Goal: Task Accomplishment & Management: Complete application form

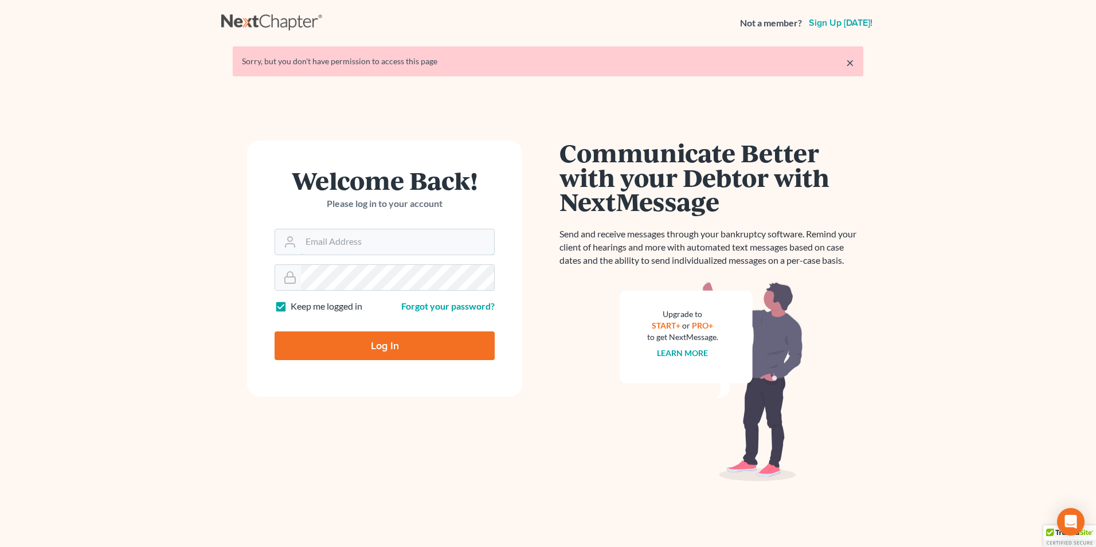
type input "[EMAIL_ADDRESS][DOMAIN_NAME]"
drag, startPoint x: 0, startPoint y: 0, endPoint x: 387, endPoint y: 344, distance: 517.8
click at [387, 344] on input "Log In" at bounding box center [385, 345] width 220 height 29
type input "Thinking..."
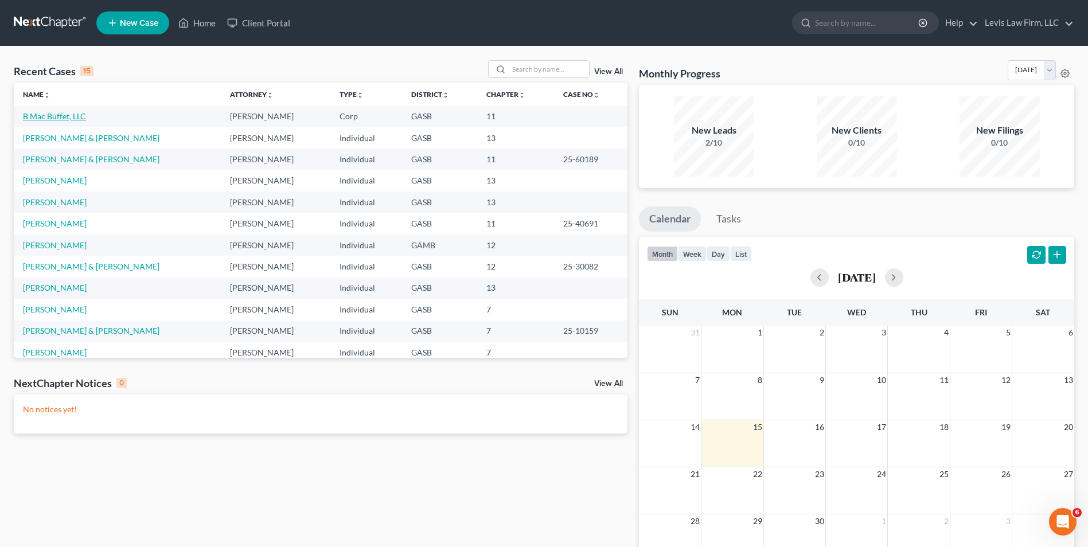
click at [48, 112] on link "B Mac Buffet, LLC" at bounding box center [54, 116] width 63 height 10
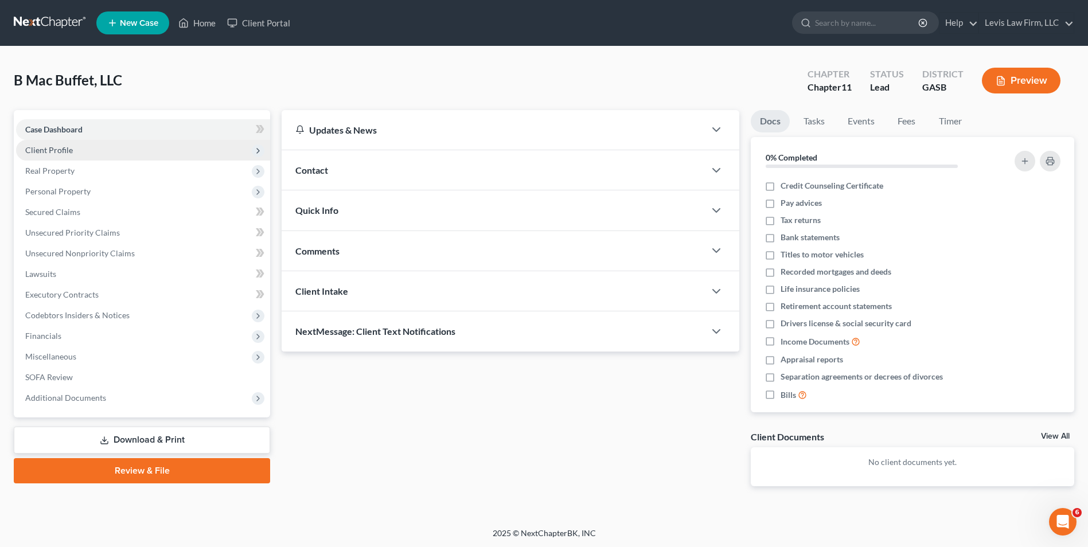
click at [65, 149] on span "Client Profile" at bounding box center [49, 150] width 48 height 10
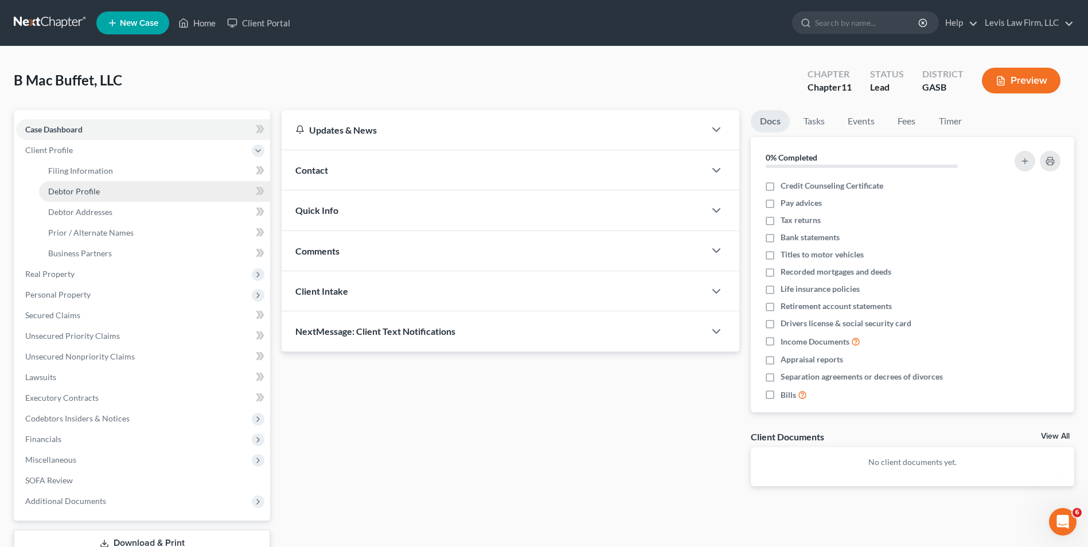
click at [85, 189] on span "Debtor Profile" at bounding box center [74, 191] width 52 height 10
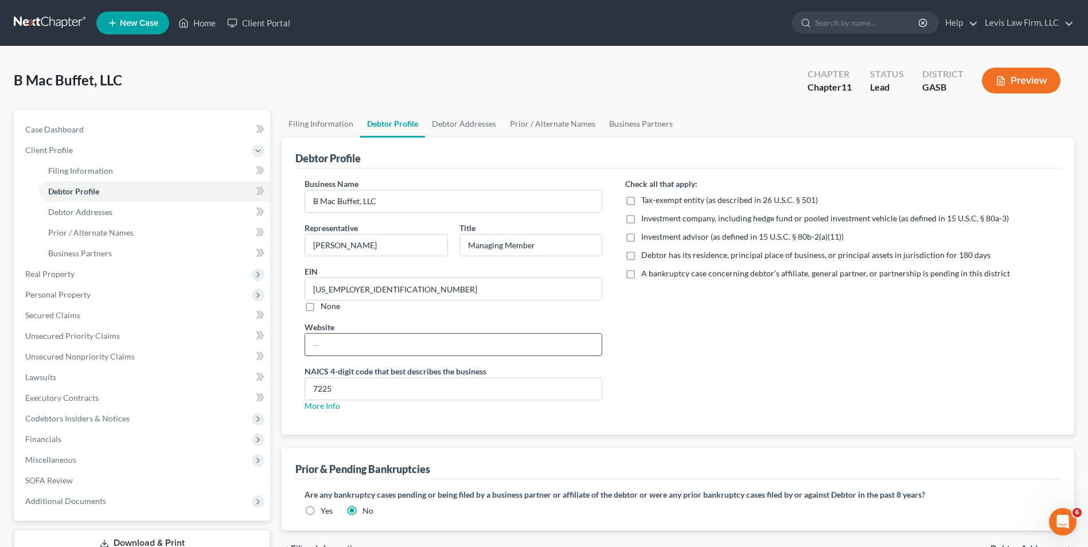
click at [316, 345] on input "text" at bounding box center [453, 345] width 296 height 22
type input "[DOMAIN_NAME]"
click at [120, 212] on link "Debtor Addresses" at bounding box center [154, 212] width 231 height 21
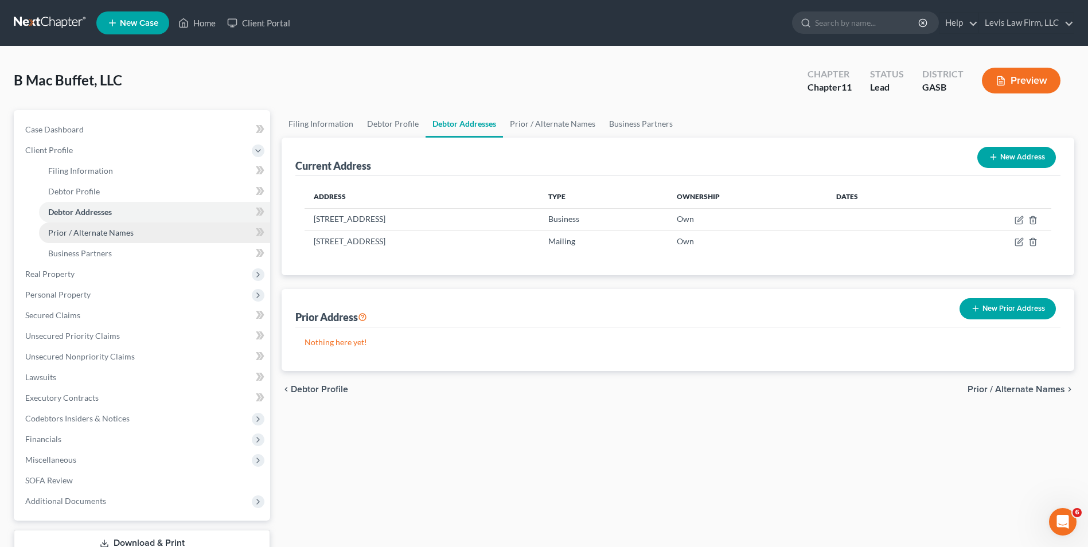
click at [100, 236] on span "Prior / Alternate Names" at bounding box center [90, 233] width 85 height 10
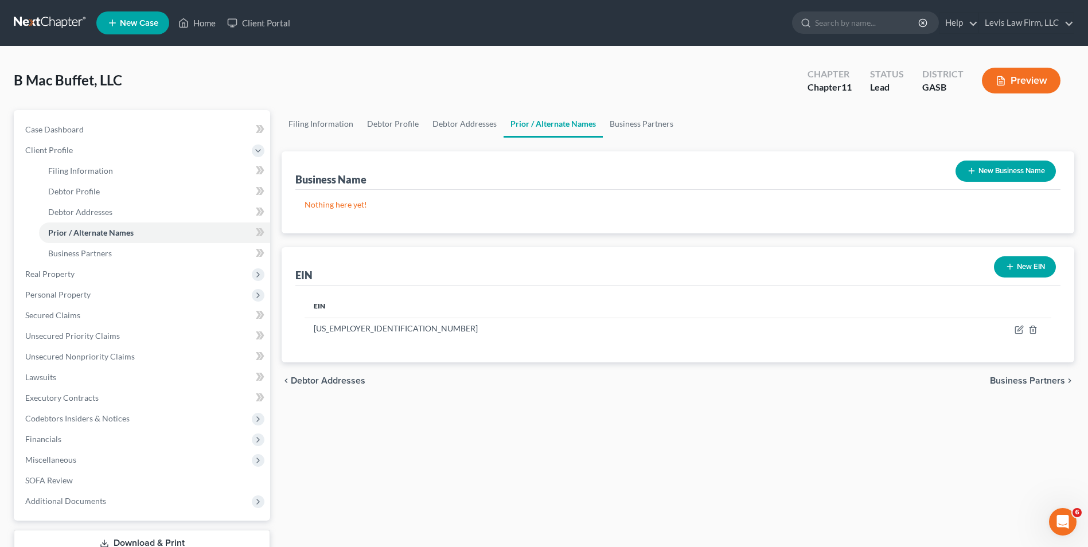
click at [991, 177] on button "New Business Name" at bounding box center [1005, 171] width 100 height 21
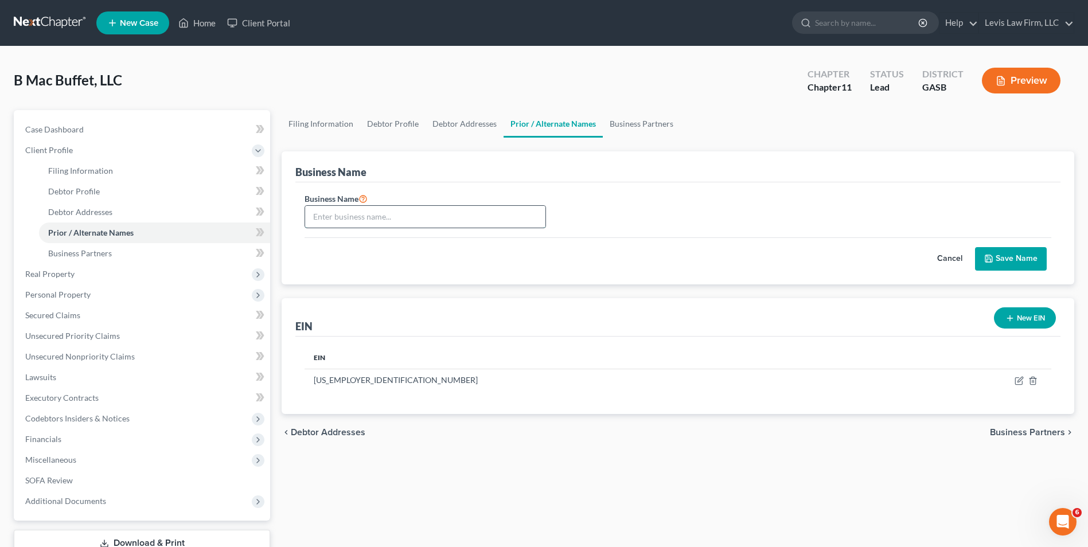
click at [310, 222] on input "text" at bounding box center [425, 217] width 240 height 22
type input "B Mac Buffet"
click at [1018, 260] on button "Save Name" at bounding box center [1011, 259] width 72 height 24
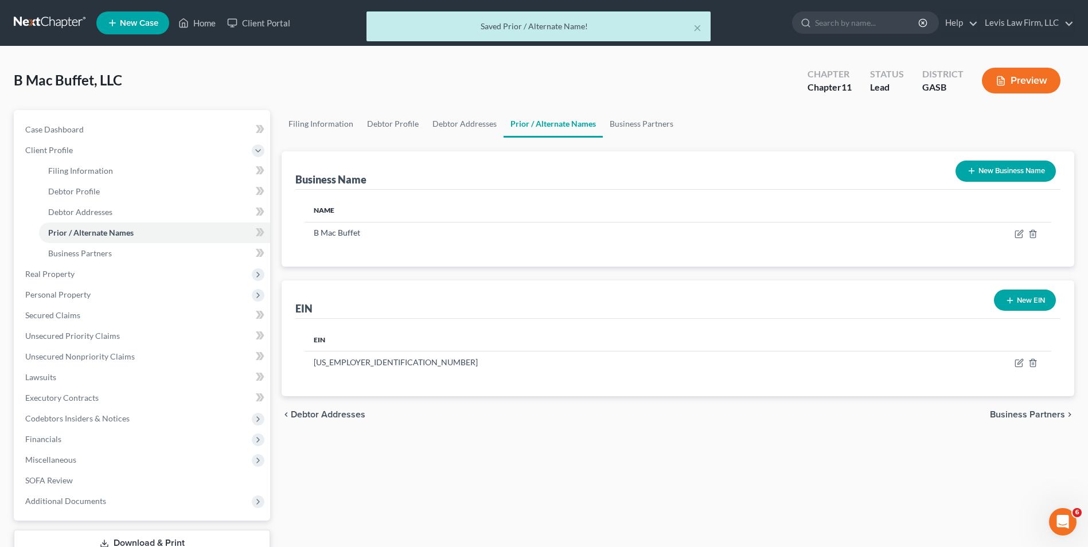
click at [1018, 166] on button "New Business Name" at bounding box center [1005, 171] width 100 height 21
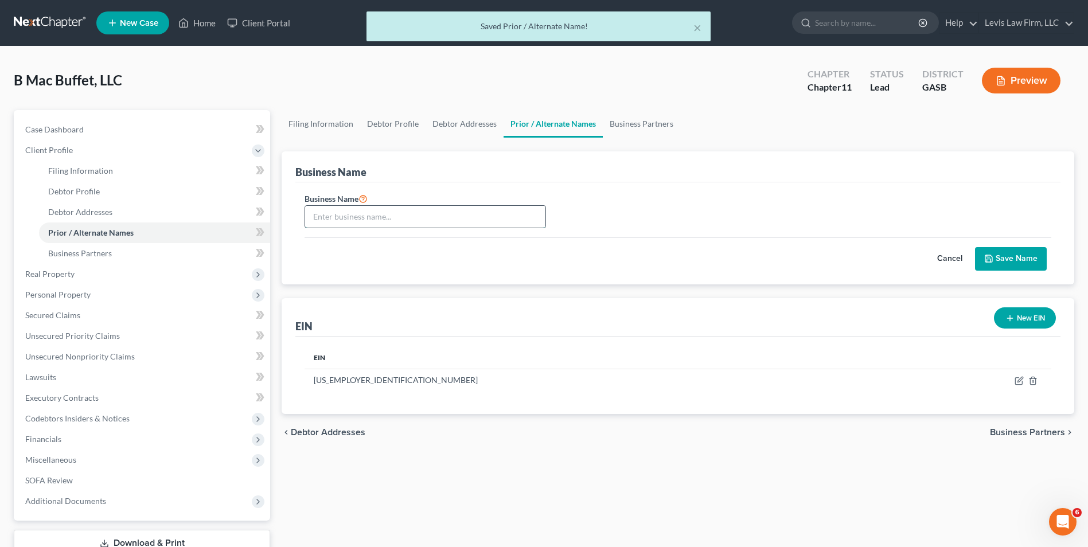
drag, startPoint x: 316, startPoint y: 217, endPoint x: 323, endPoint y: 224, distance: 10.5
click at [316, 217] on input "text" at bounding box center [425, 217] width 240 height 22
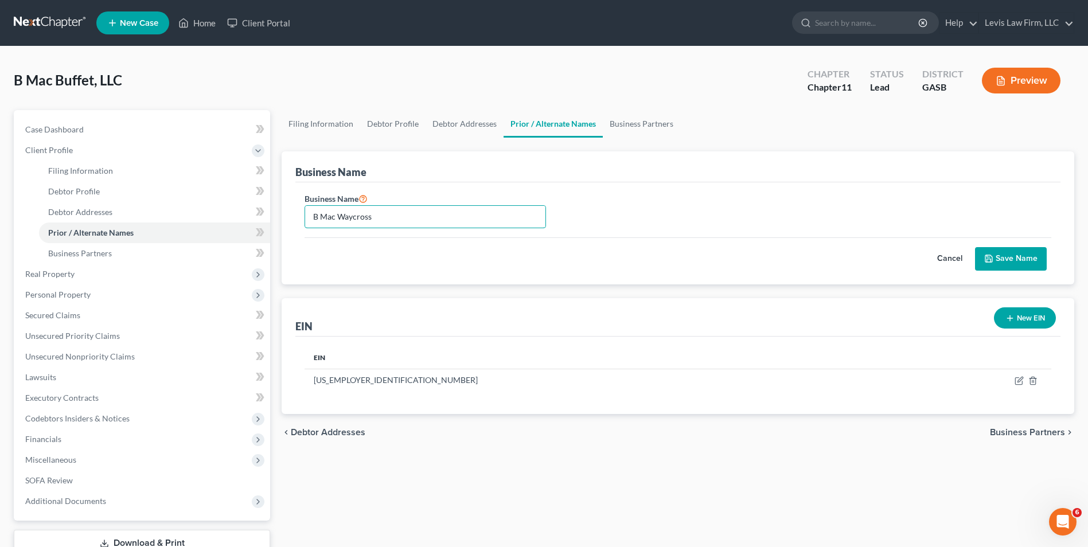
type input "B Mac Waycross"
click at [1018, 256] on button "Save Name" at bounding box center [1011, 259] width 72 height 24
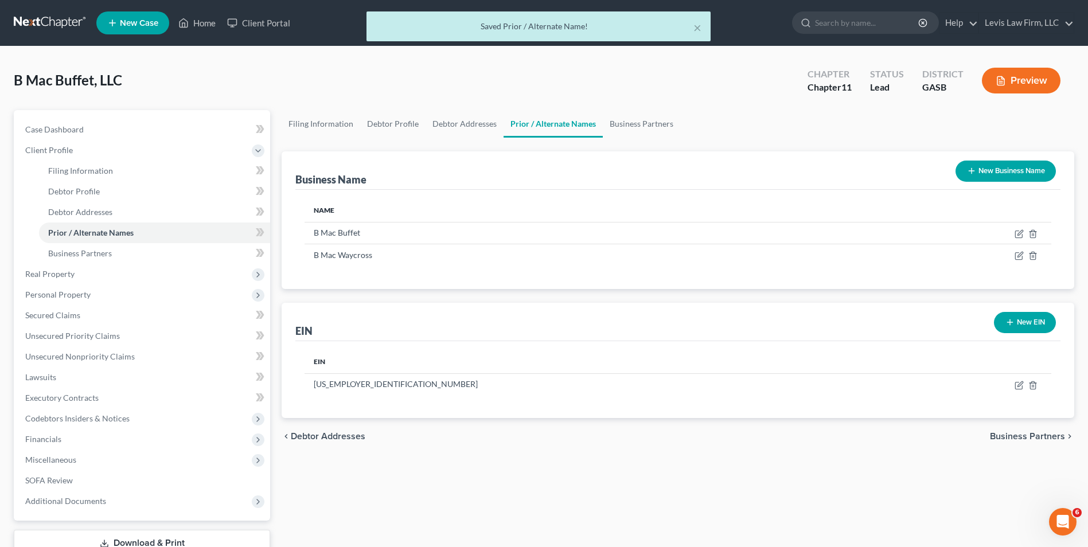
click at [1007, 167] on button "New Business Name" at bounding box center [1005, 171] width 100 height 21
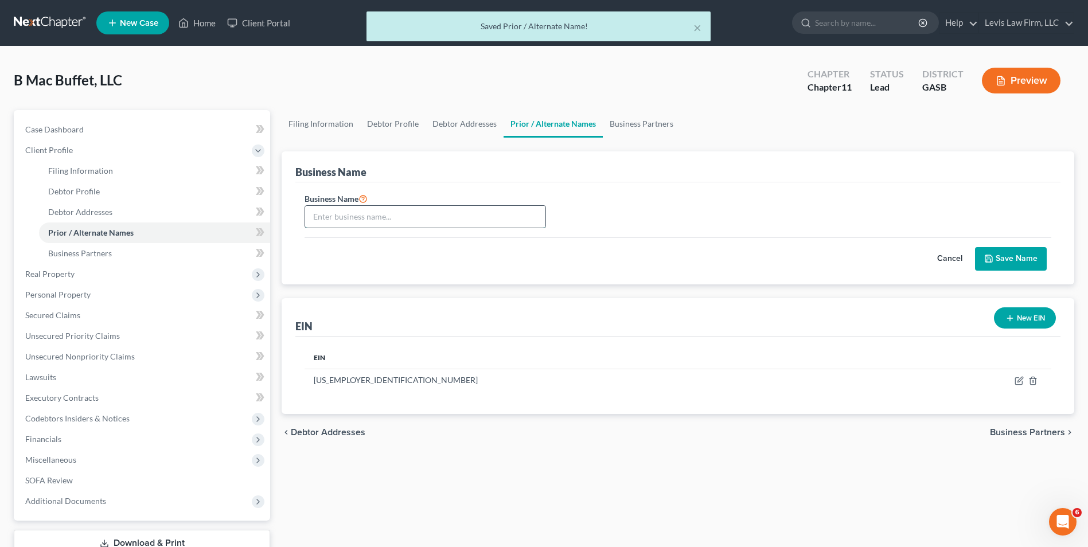
click at [312, 212] on input "text" at bounding box center [425, 217] width 240 height 22
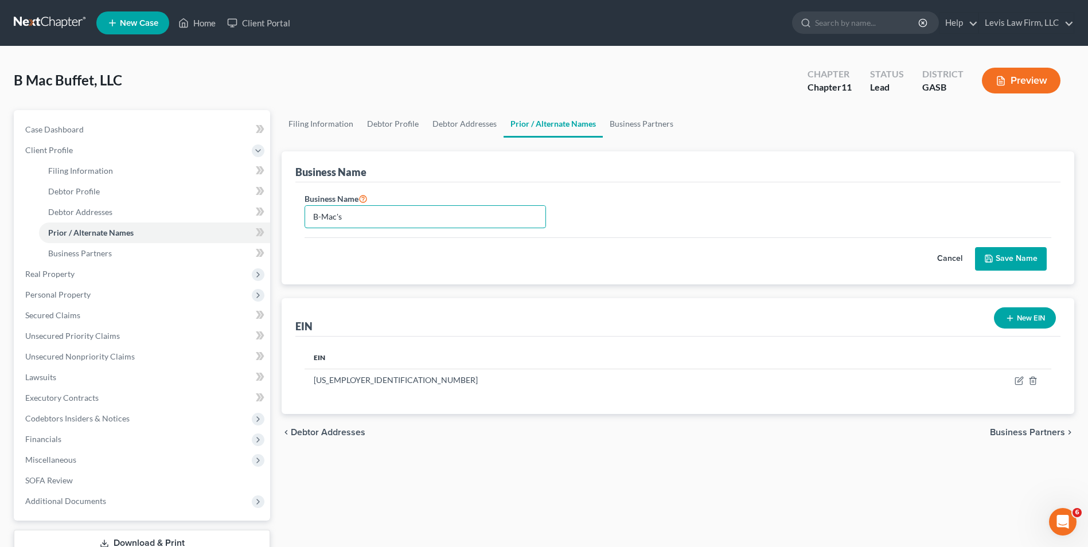
type input "B-Mac's"
click at [1004, 256] on button "Save Name" at bounding box center [1011, 259] width 72 height 24
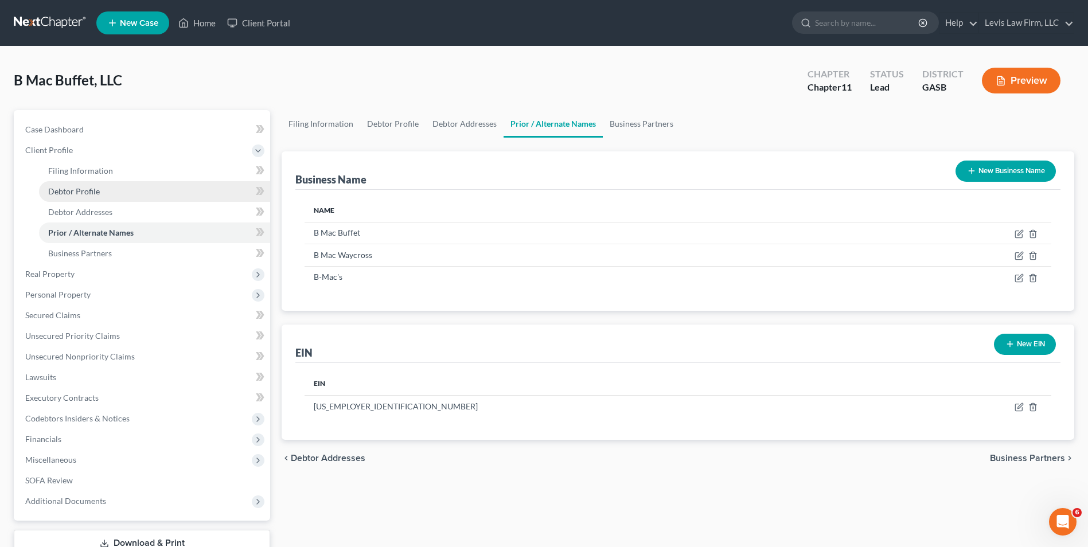
click at [92, 193] on span "Debtor Profile" at bounding box center [74, 191] width 52 height 10
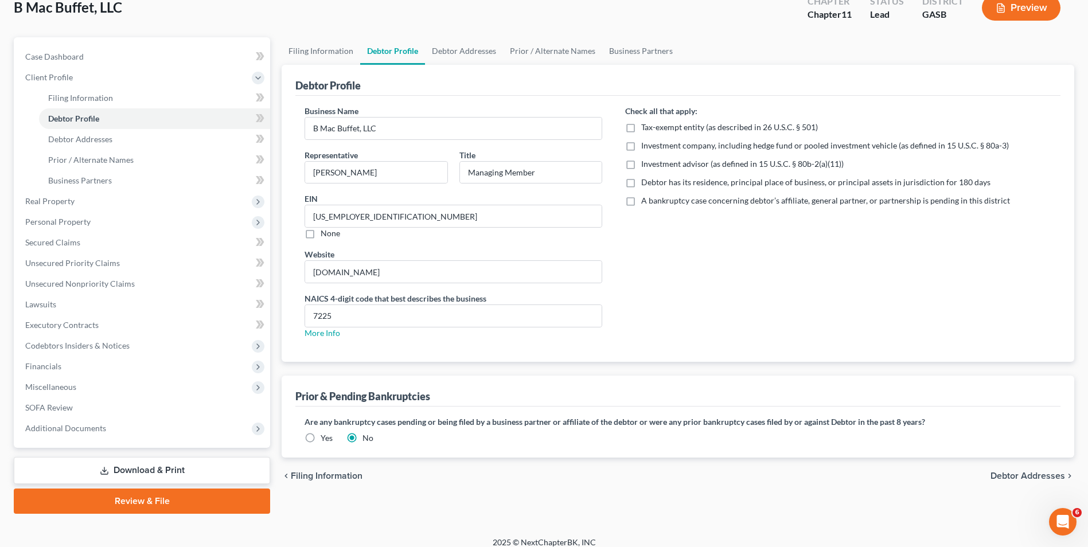
scroll to position [83, 0]
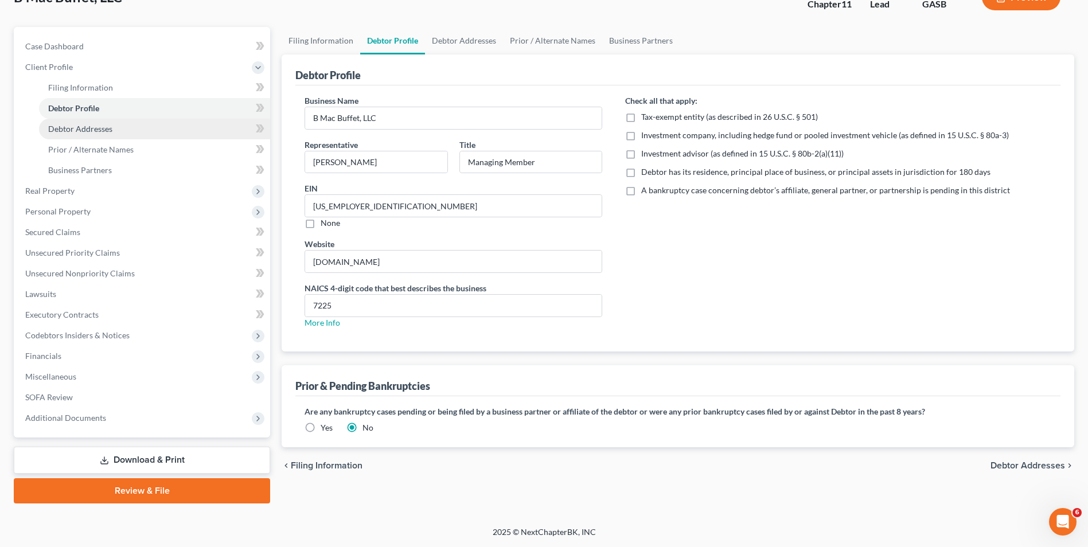
click at [99, 128] on span "Debtor Addresses" at bounding box center [80, 129] width 64 height 10
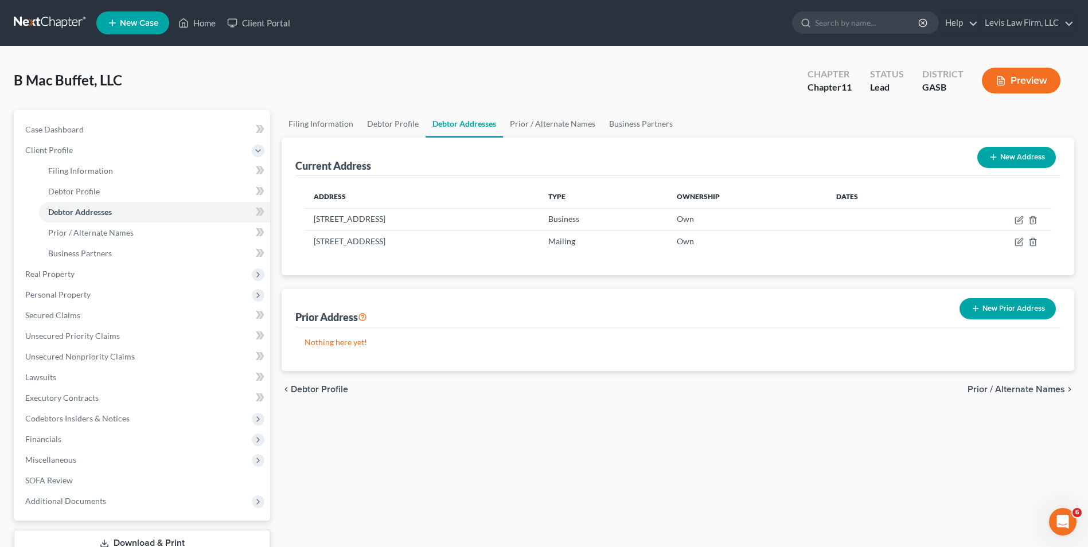
scroll to position [83, 0]
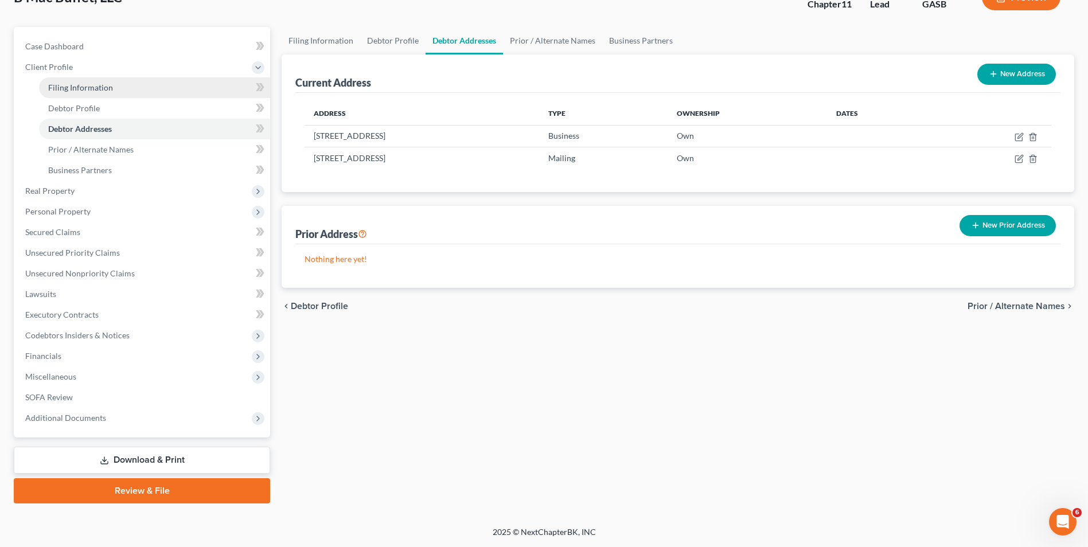
click at [96, 87] on span "Filing Information" at bounding box center [80, 88] width 65 height 10
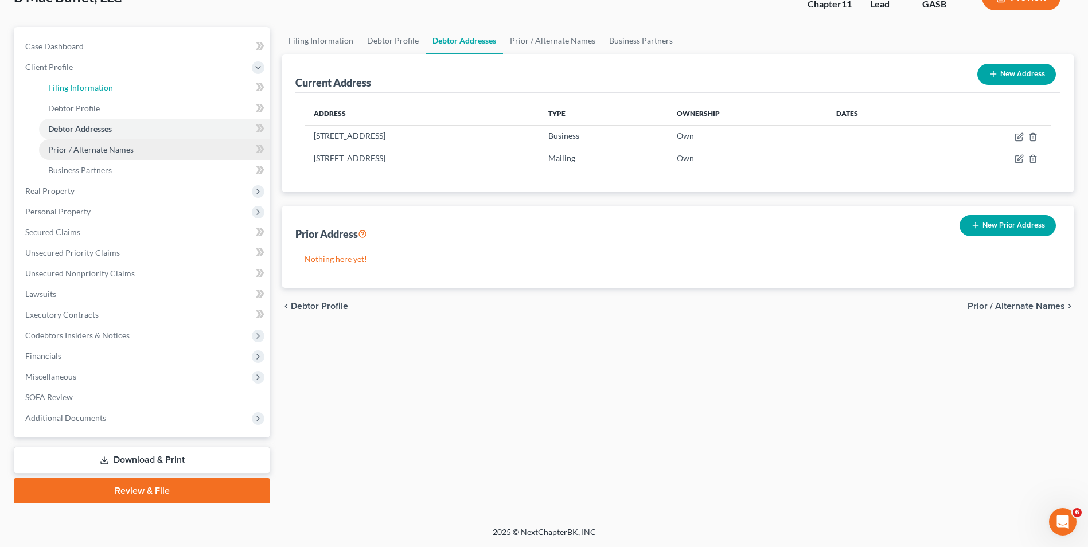
select select "3"
select select "1"
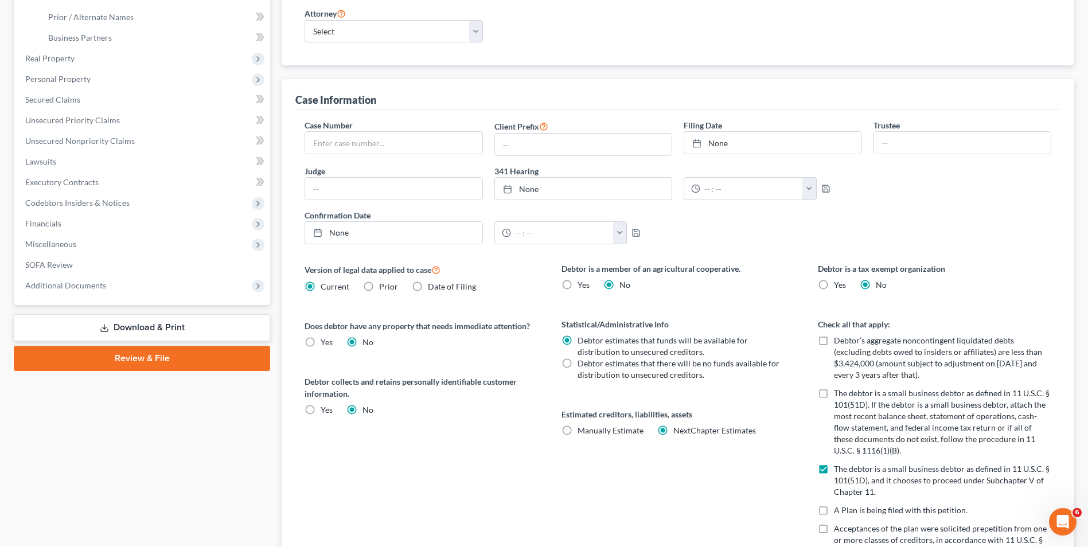
scroll to position [401, 0]
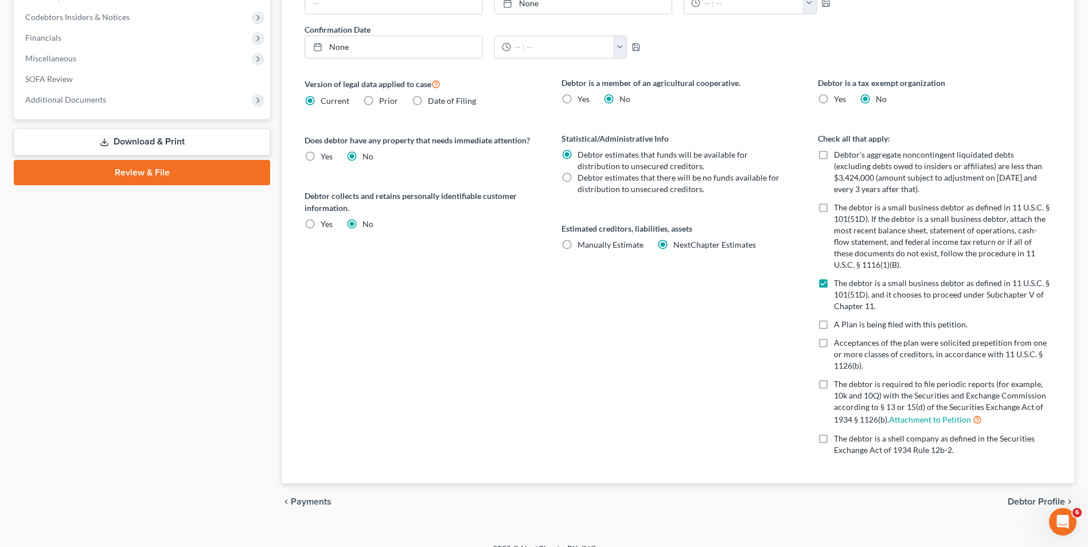
click at [834, 208] on label "The debtor is a small business debtor as defined in 11 U.S.C. § 101(51D). If th…" at bounding box center [942, 236] width 217 height 69
click at [838, 208] on input "The debtor is a small business debtor as defined in 11 U.S.C. § 101(51D). If th…" at bounding box center [841, 205] width 7 height 7
checkbox input "true"
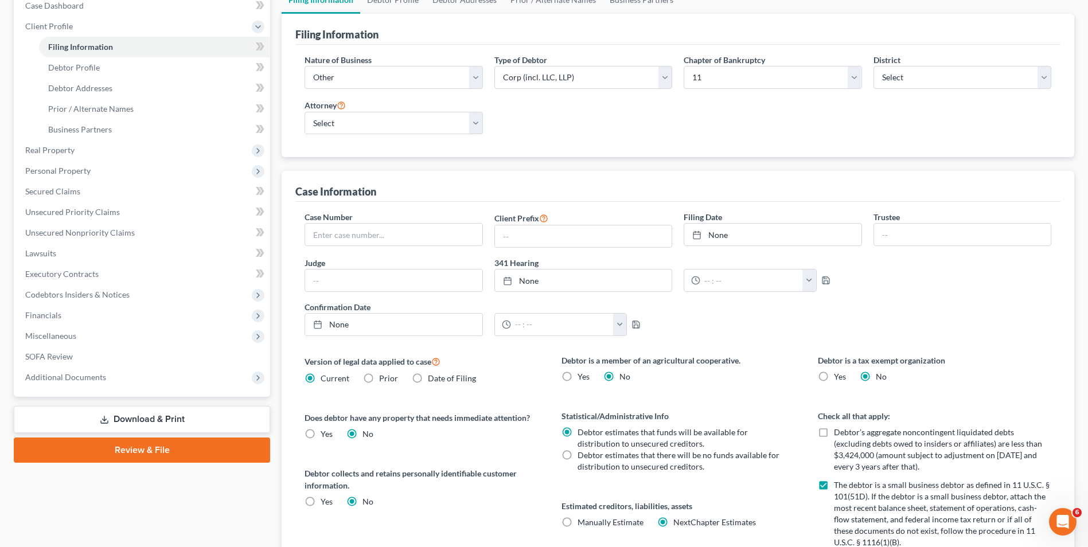
scroll to position [74, 0]
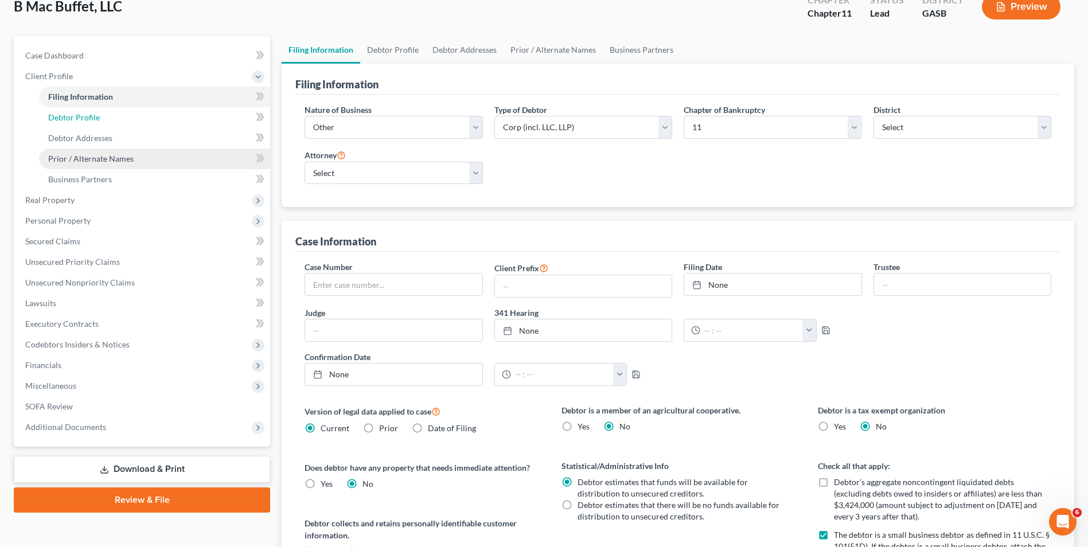
drag, startPoint x: 89, startPoint y: 116, endPoint x: 130, endPoint y: 166, distance: 64.5
click at [89, 115] on span "Debtor Profile" at bounding box center [74, 117] width 52 height 10
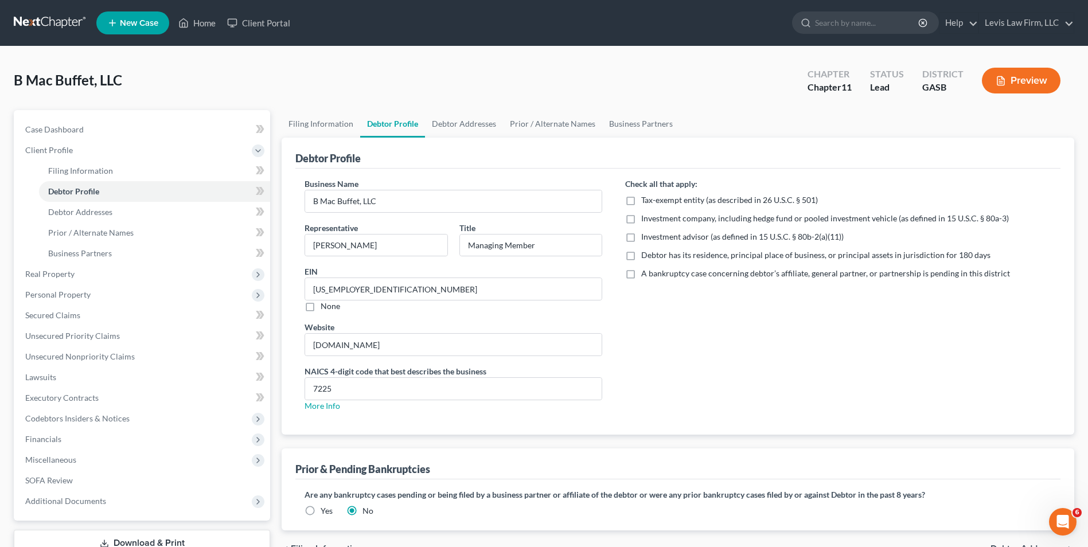
scroll to position [83, 0]
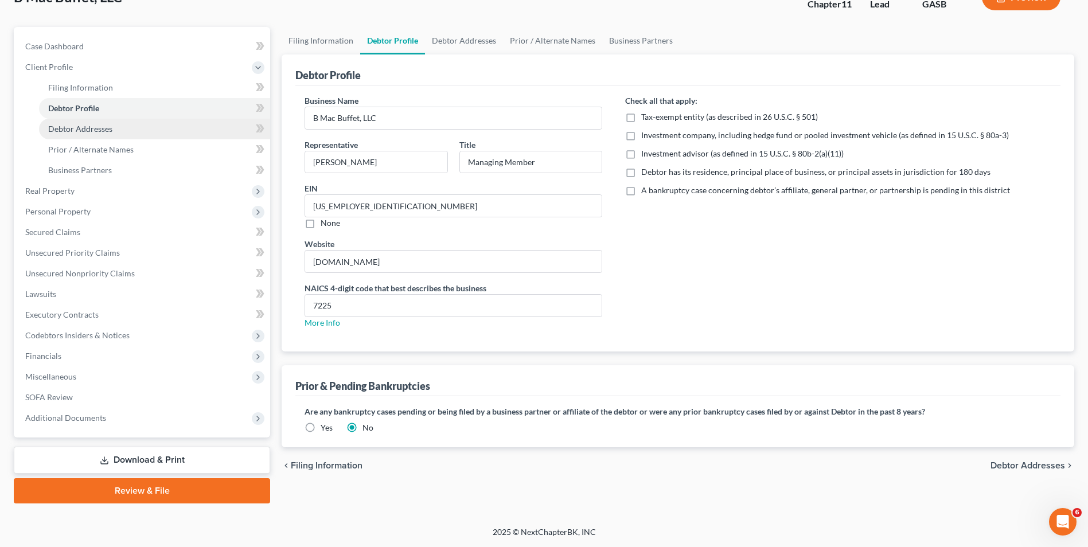
click at [98, 123] on link "Debtor Addresses" at bounding box center [154, 129] width 231 height 21
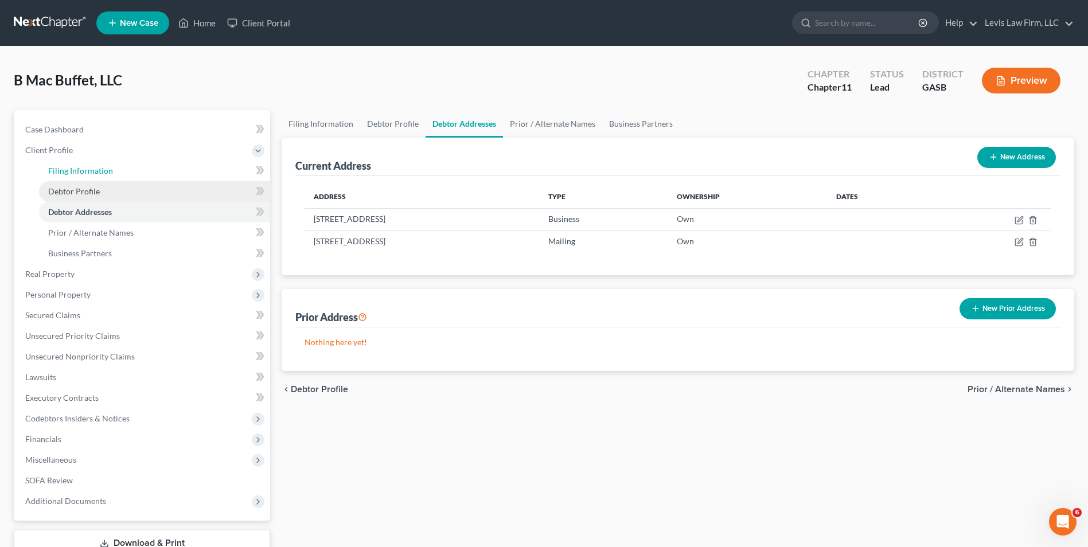
drag, startPoint x: 81, startPoint y: 165, endPoint x: 104, endPoint y: 185, distance: 30.5
click at [81, 165] on link "Filing Information" at bounding box center [154, 171] width 231 height 21
select select "3"
select select "1"
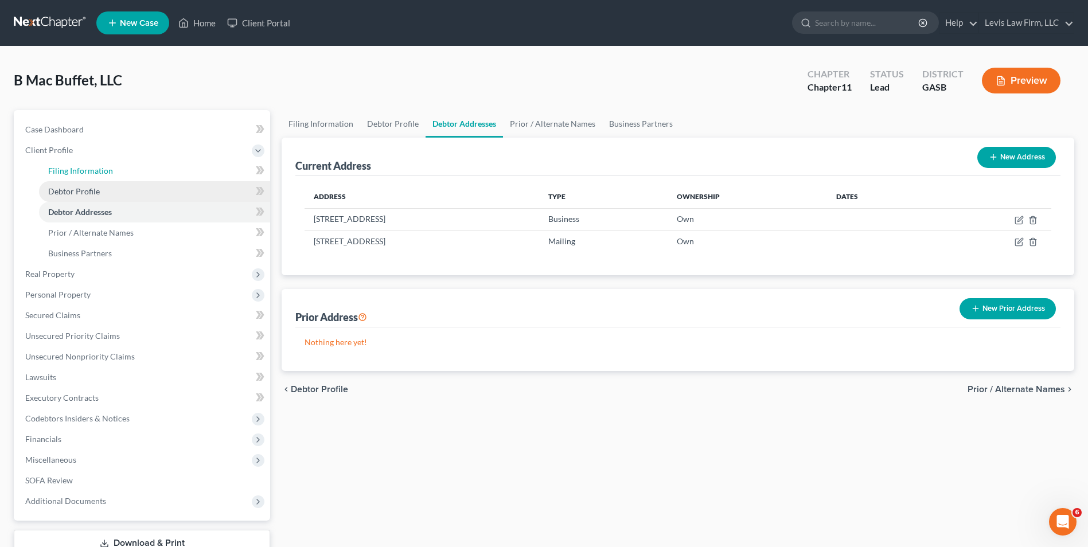
select select "20"
select select "0"
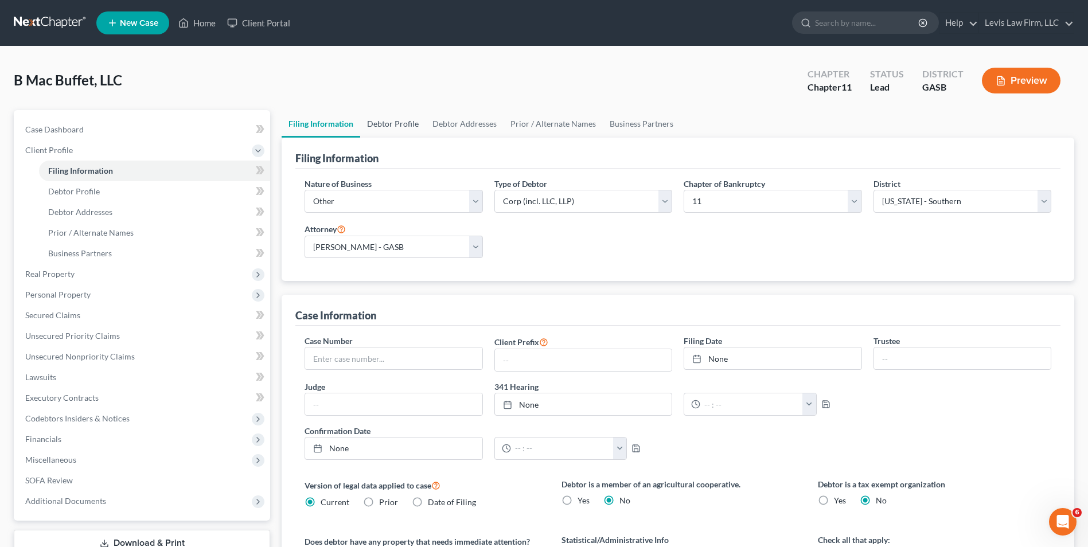
click at [404, 120] on link "Debtor Profile" at bounding box center [392, 124] width 65 height 28
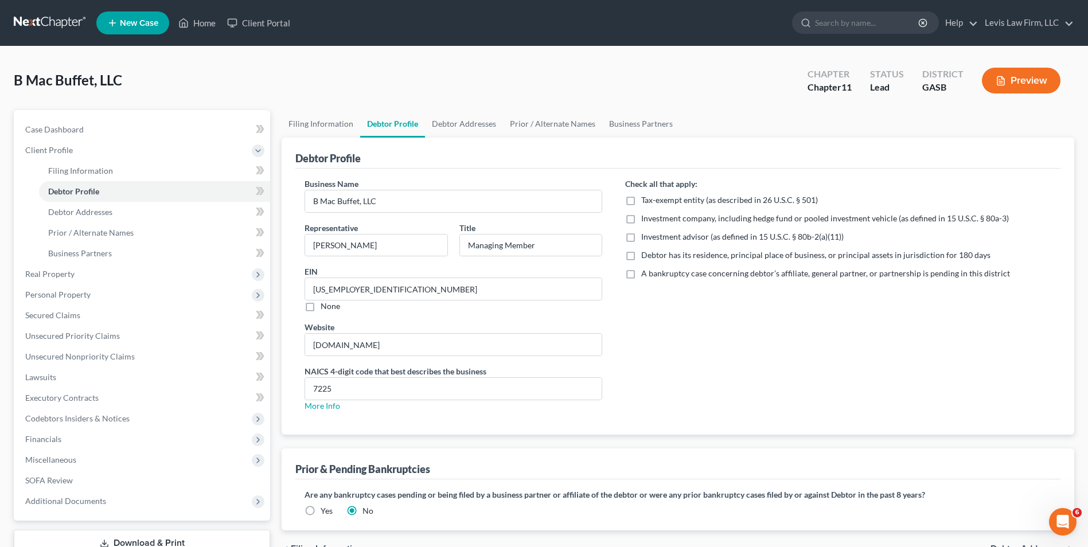
click at [641, 257] on label "Debtor has its residence, principal place of business, or principal assets in j…" at bounding box center [815, 254] width 349 height 11
click at [646, 257] on input "Debtor has its residence, principal place of business, or principal assets in j…" at bounding box center [649, 252] width 7 height 7
checkbox input "true"
click at [82, 395] on span "Executory Contracts" at bounding box center [61, 398] width 73 height 10
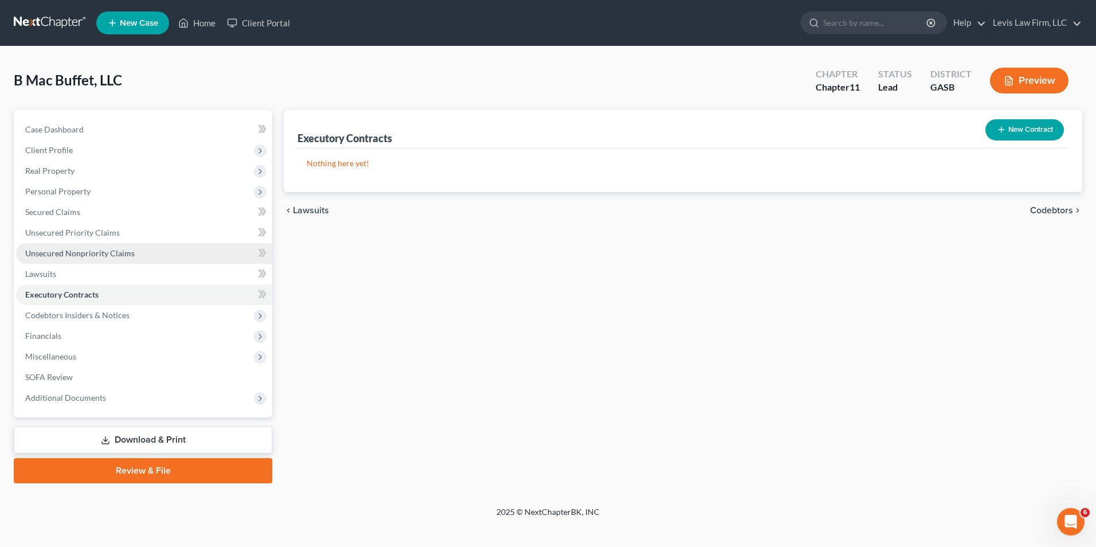
click at [108, 255] on span "Unsecured Nonpriority Claims" at bounding box center [80, 253] width 110 height 10
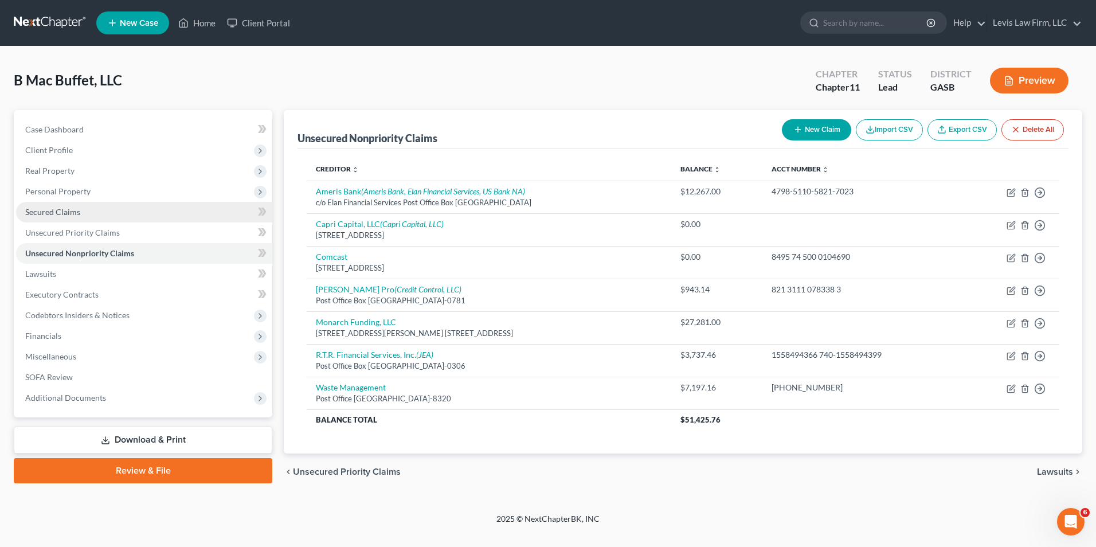
click at [68, 214] on span "Secured Claims" at bounding box center [52, 212] width 55 height 10
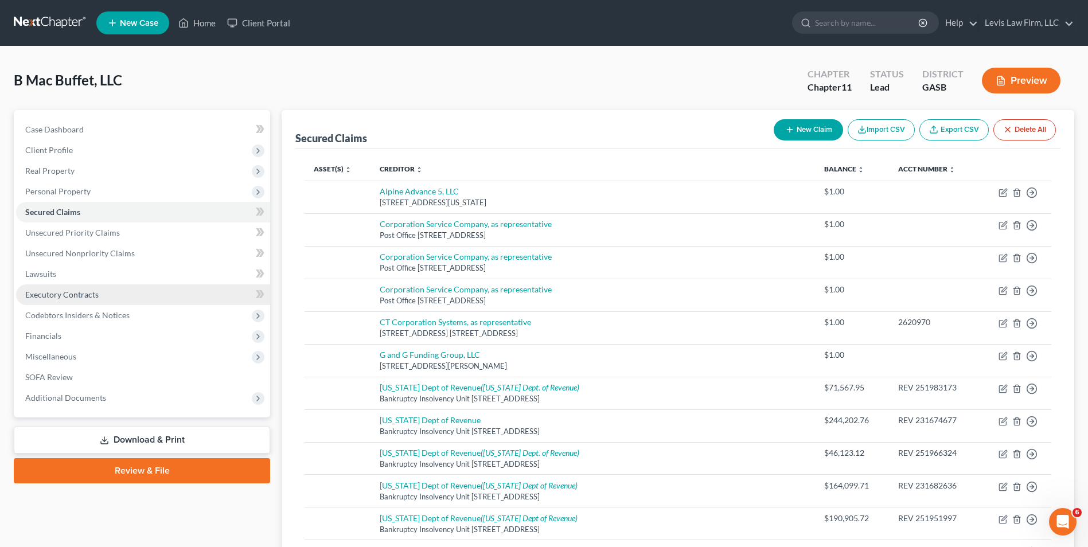
click at [85, 298] on span "Executory Contracts" at bounding box center [61, 295] width 73 height 10
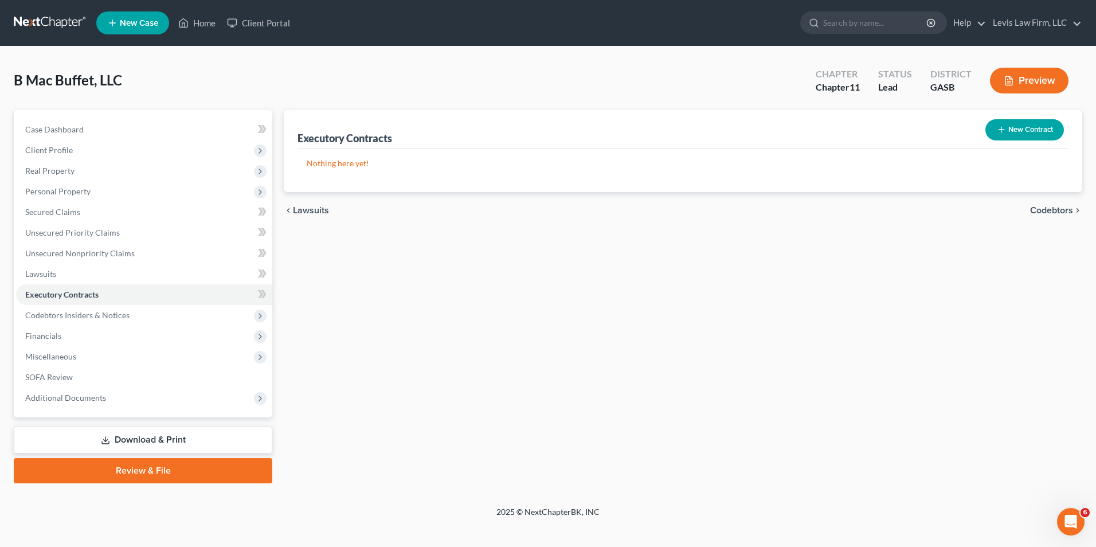
click at [1048, 123] on button "New Contract" at bounding box center [1025, 129] width 79 height 21
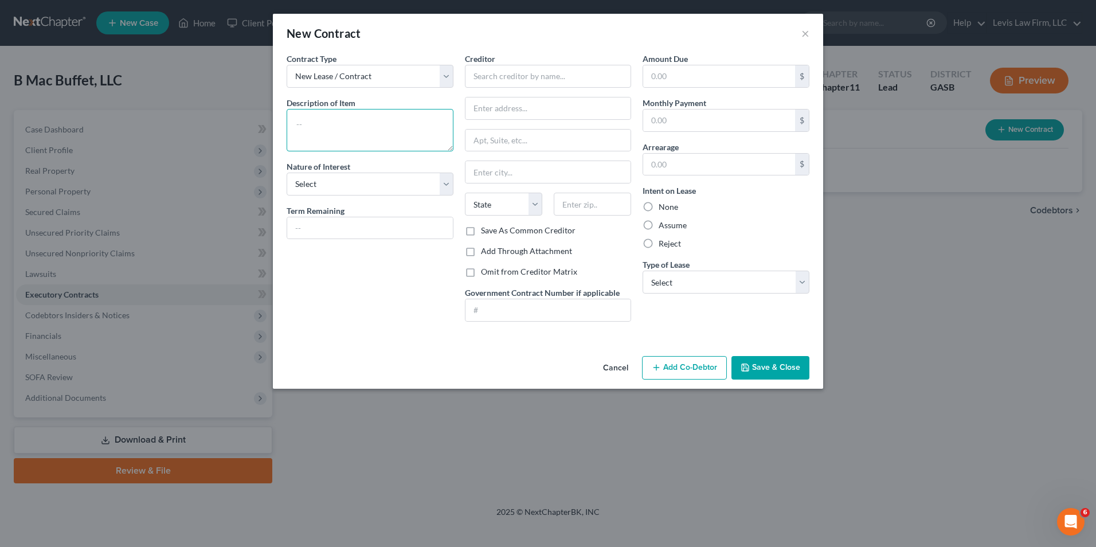
click at [294, 124] on textarea at bounding box center [370, 130] width 167 height 42
type textarea "Lease a Dishwasher"
click at [452, 179] on select "Select Purchaser Agent Lessor Lessee" at bounding box center [370, 184] width 167 height 23
click at [287, 173] on select "Select Purchaser Agent Lessor Lessee" at bounding box center [370, 184] width 167 height 23
click at [452, 183] on select "Select Purchaser Agent Lessor Lessee" at bounding box center [370, 184] width 167 height 23
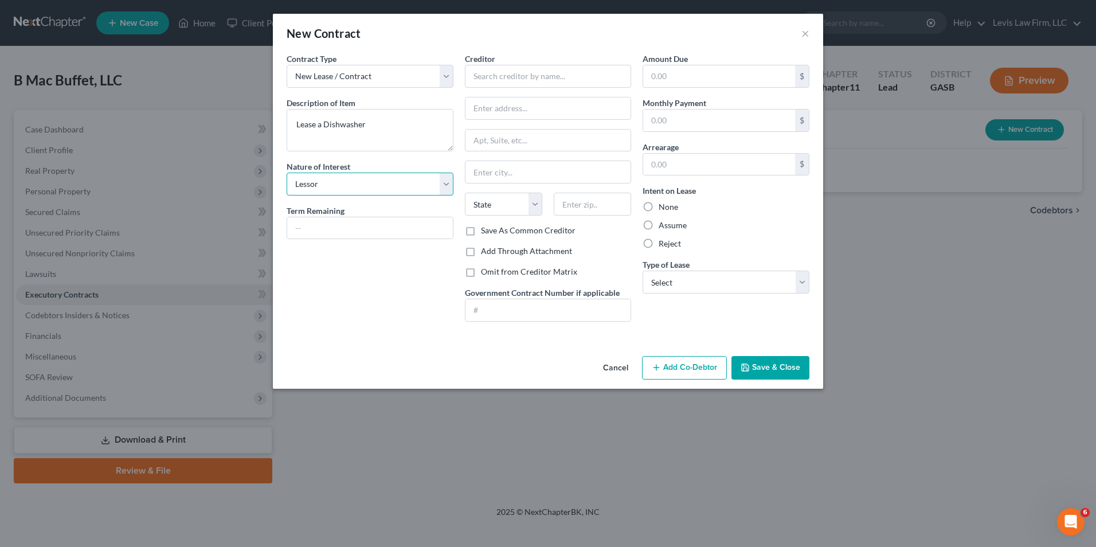
select select "3"
click at [287, 173] on select "Select Purchaser Agent Lessor Lessee" at bounding box center [370, 184] width 167 height 23
click at [471, 80] on input "text" at bounding box center [548, 76] width 167 height 23
type input "Ecolab, Inc."
type input "1 Ecolab Place"
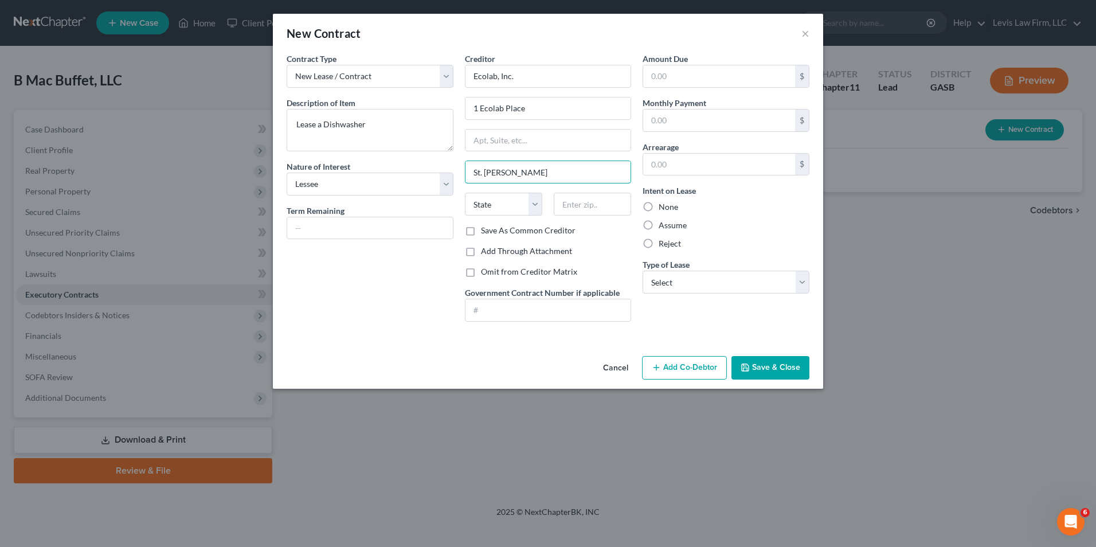
type input "St. [PERSON_NAME]"
select select "24"
type input "55102"
type input "Saint [PERSON_NAME]"
click at [659, 226] on label "Assume" at bounding box center [673, 225] width 28 height 11
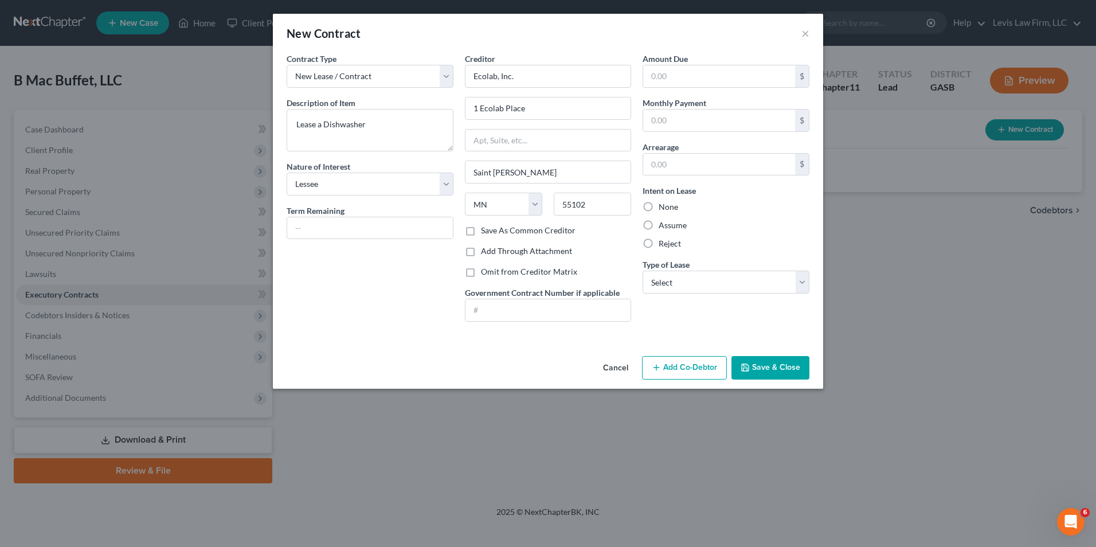
click at [663, 226] on input "Assume" at bounding box center [666, 223] width 7 height 7
radio input "true"
click at [800, 283] on select "Select Real Estate Car Other" at bounding box center [726, 282] width 167 height 23
select select "2"
click at [643, 271] on select "Select Real Estate Car Other" at bounding box center [726, 282] width 167 height 23
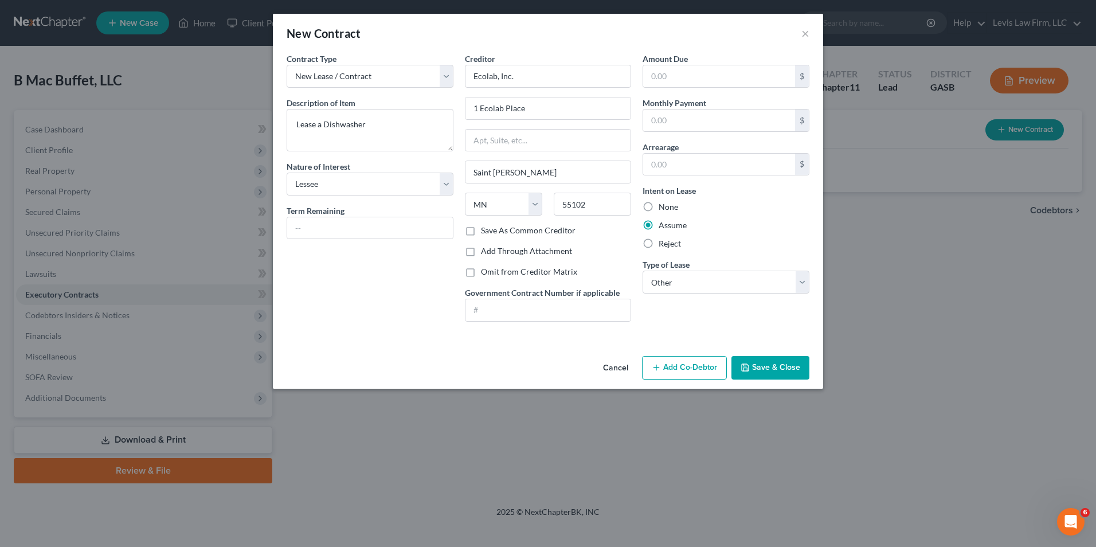
click at [767, 373] on button "Save & Close" at bounding box center [771, 368] width 78 height 24
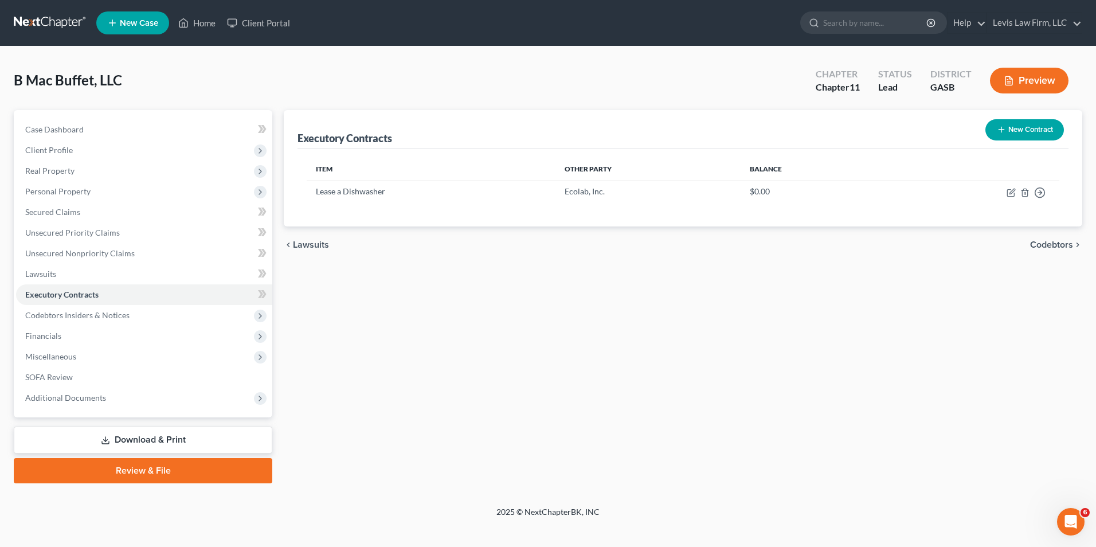
click at [1021, 73] on button "Preview" at bounding box center [1029, 81] width 79 height 26
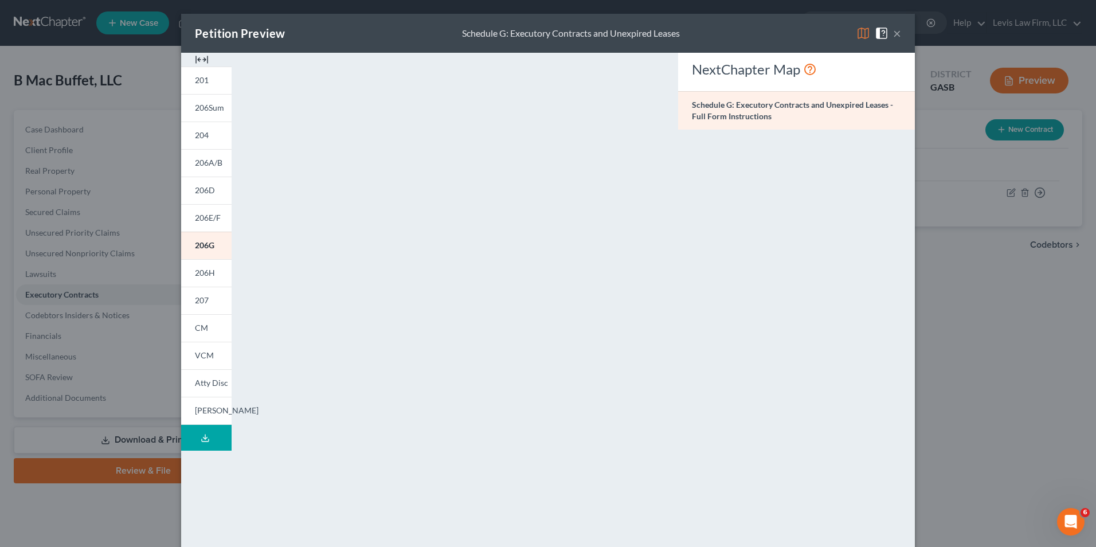
click at [860, 33] on img at bounding box center [864, 33] width 14 height 14
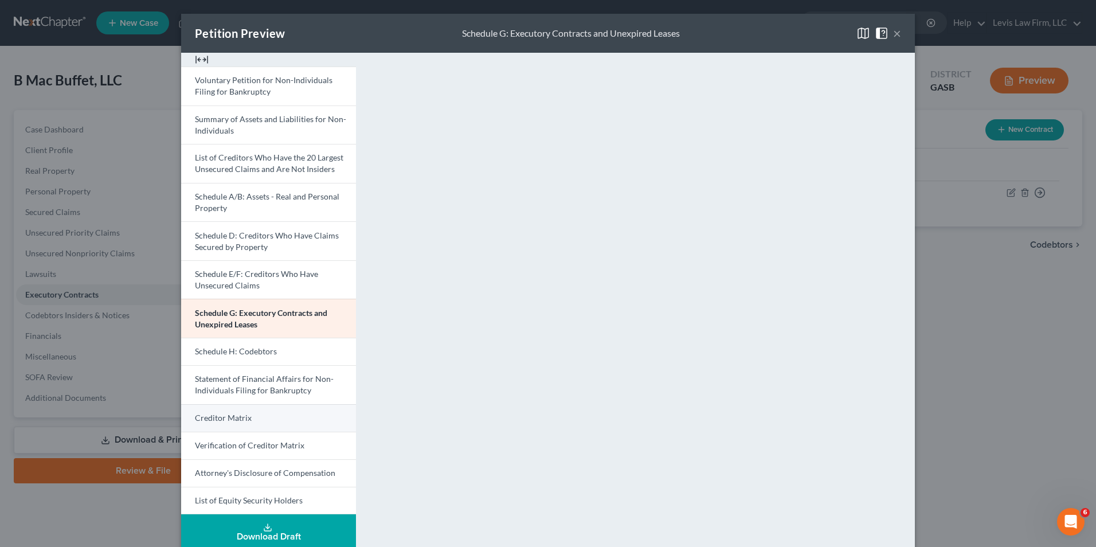
click at [245, 416] on span "Creditor Matrix" at bounding box center [223, 418] width 57 height 10
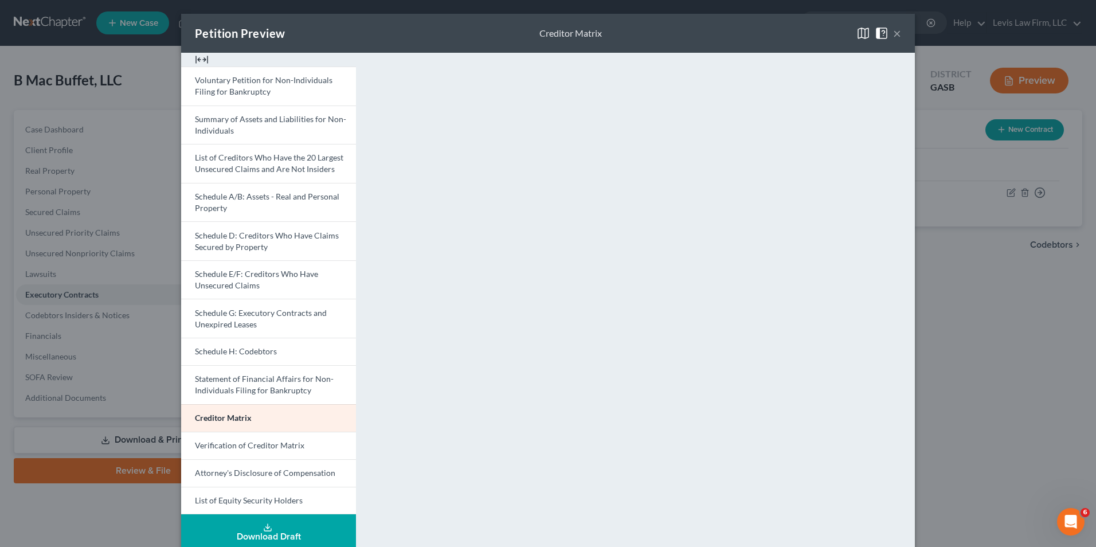
click at [894, 30] on button "×" at bounding box center [897, 33] width 8 height 14
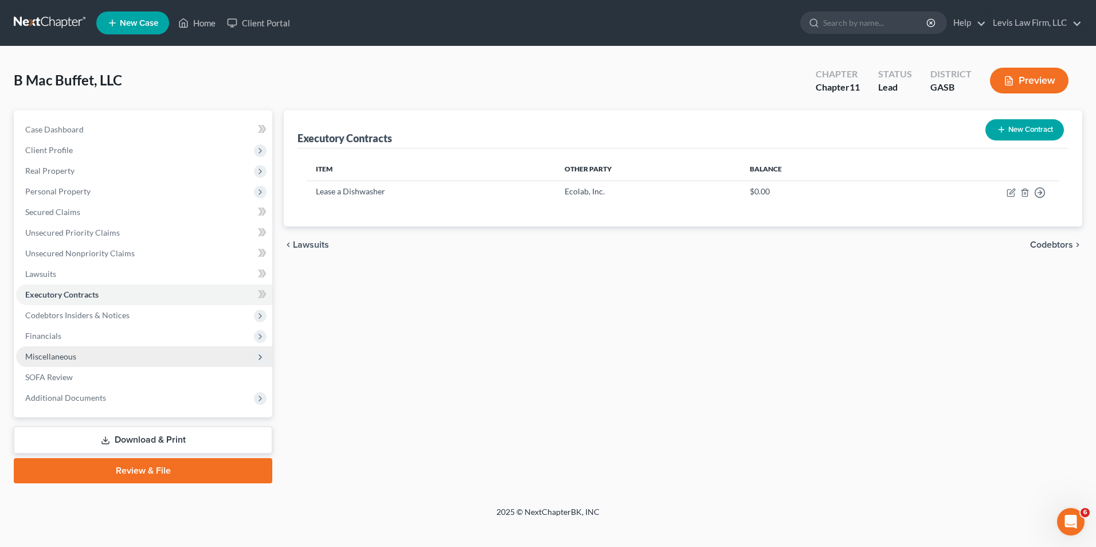
drag, startPoint x: 49, startPoint y: 355, endPoint x: 55, endPoint y: 358, distance: 6.7
click at [49, 355] on span "Miscellaneous" at bounding box center [50, 356] width 51 height 10
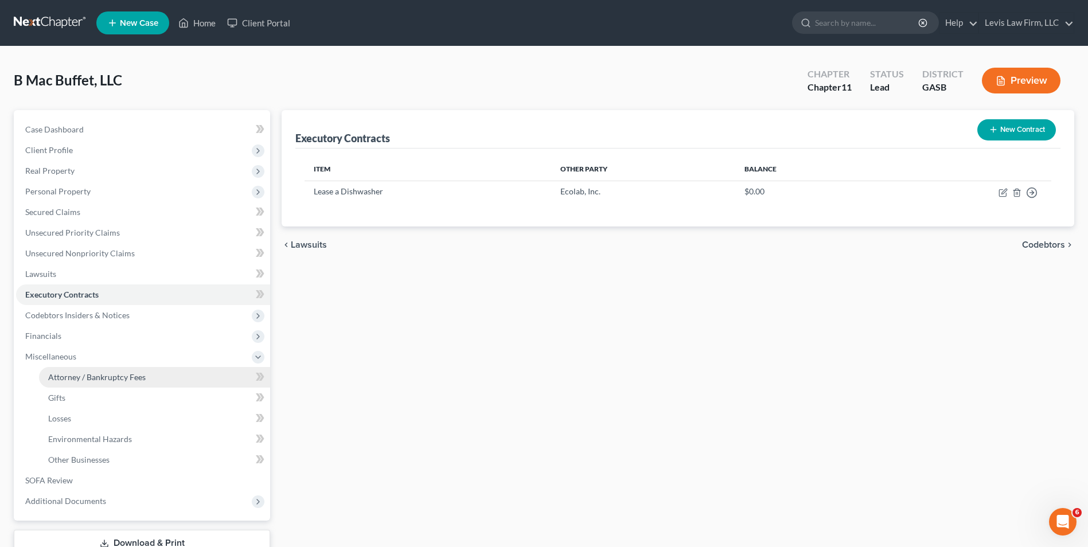
click at [121, 373] on span "Attorney / Bankruptcy Fees" at bounding box center [96, 377] width 97 height 10
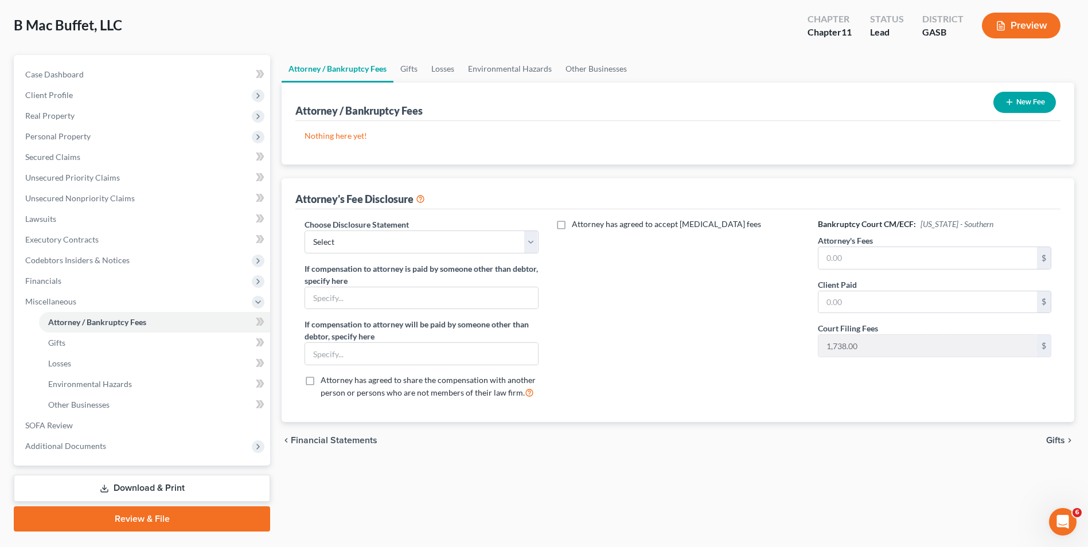
scroll to position [57, 0]
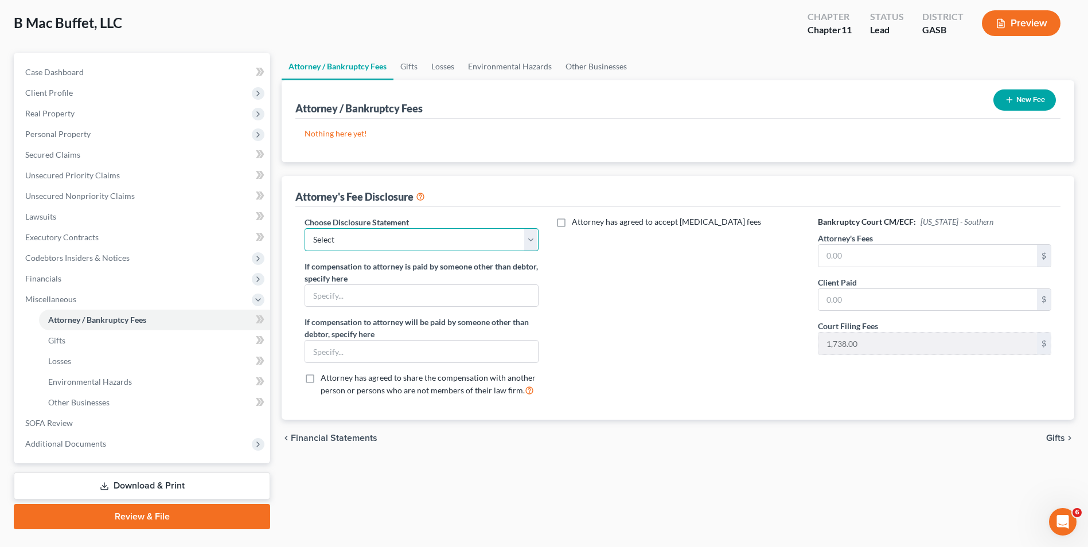
click at [529, 244] on select "Select Chapter 7 Kutcha Provisions Chapter 7 Other Provisions as needed Chapter…" at bounding box center [420, 239] width 233 height 23
select select "4"
click at [304, 228] on select "Select Chapter 7 Kutcha Provisions Chapter 7 Other Provisions as needed Chapter…" at bounding box center [420, 239] width 233 height 23
drag, startPoint x: 315, startPoint y: 295, endPoint x: 327, endPoint y: 312, distance: 21.0
click at [315, 295] on input "text" at bounding box center [421, 296] width 232 height 22
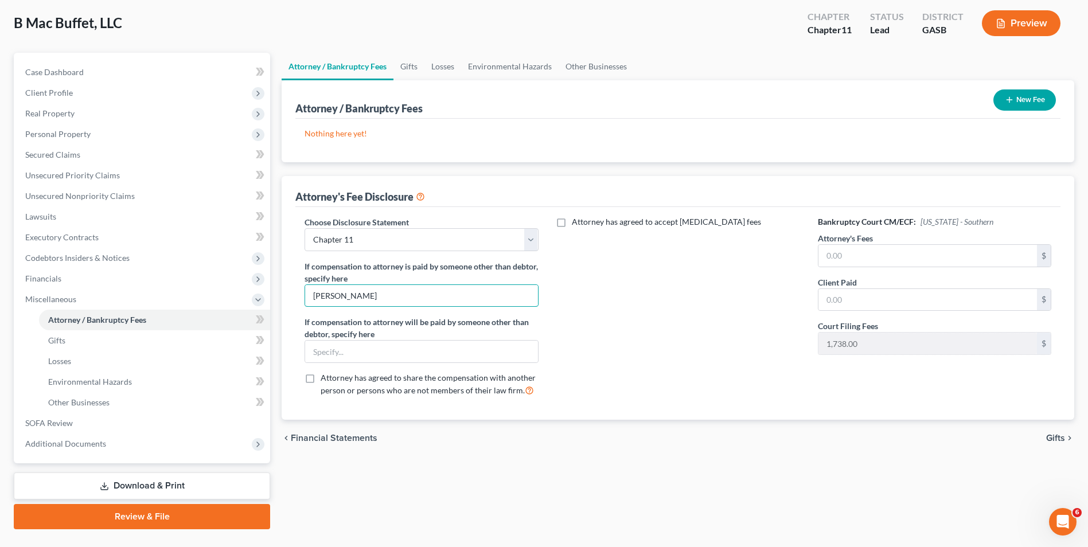
type input "[PERSON_NAME]"
click at [320, 375] on label "Attorney has agreed to share the compensation with another person or persons wh…" at bounding box center [428, 384] width 217 height 25
click at [325, 375] on input "Attorney has agreed to share the compensation with another person or persons wh…" at bounding box center [328, 375] width 7 height 7
checkbox input "true"
click at [572, 222] on label "Attorney has agreed to accept [MEDICAL_DATA] fees" at bounding box center [666, 221] width 189 height 11
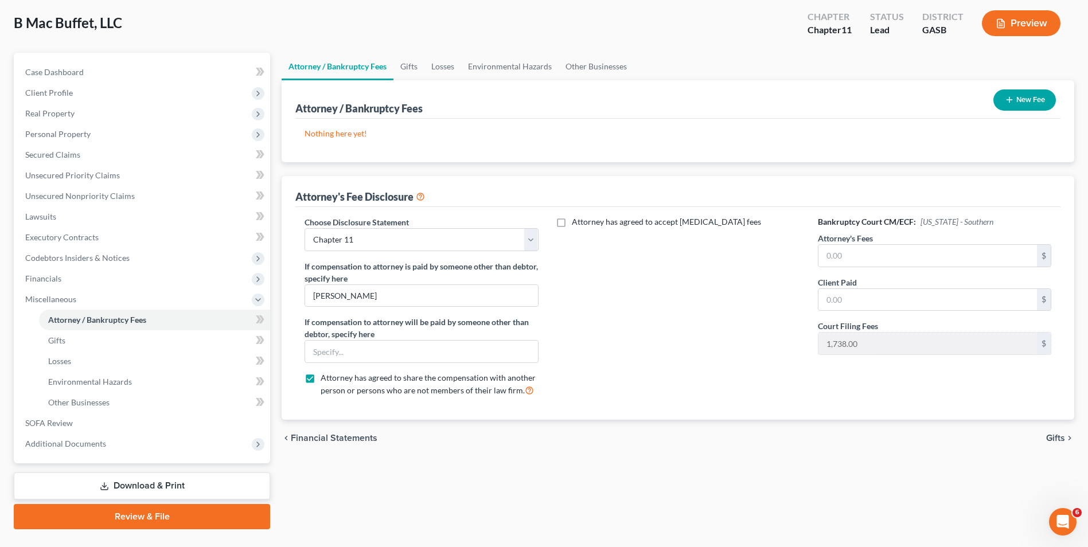
click at [576, 222] on input "Attorney has agreed to accept [MEDICAL_DATA] fees" at bounding box center [579, 219] width 7 height 7
checkbox input "true"
click at [568, 248] on input "text" at bounding box center [671, 248] width 218 height 22
type input "15,000.00"
type input "350.00"
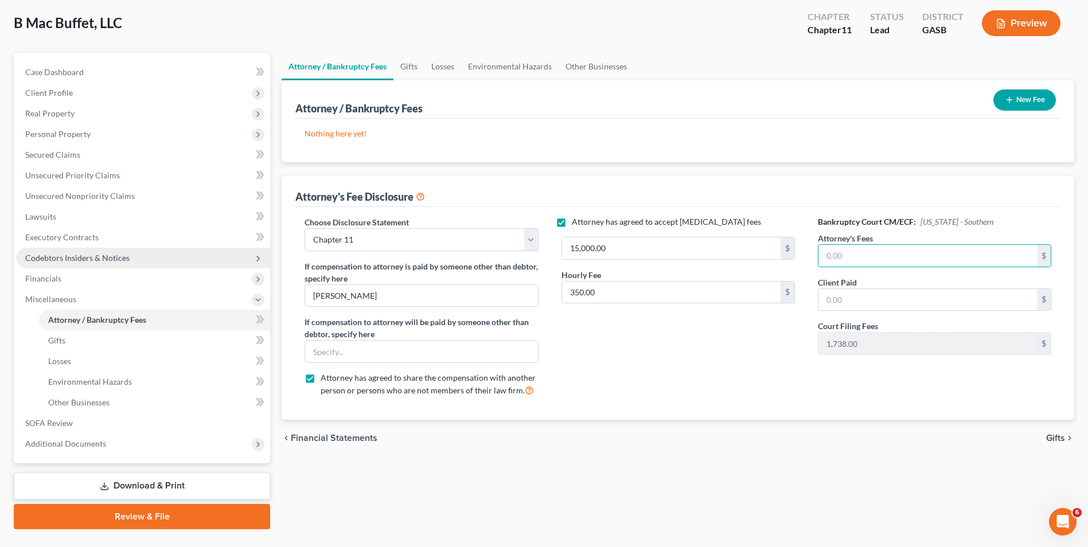
click at [91, 257] on span "Codebtors Insiders & Notices" at bounding box center [77, 258] width 104 height 10
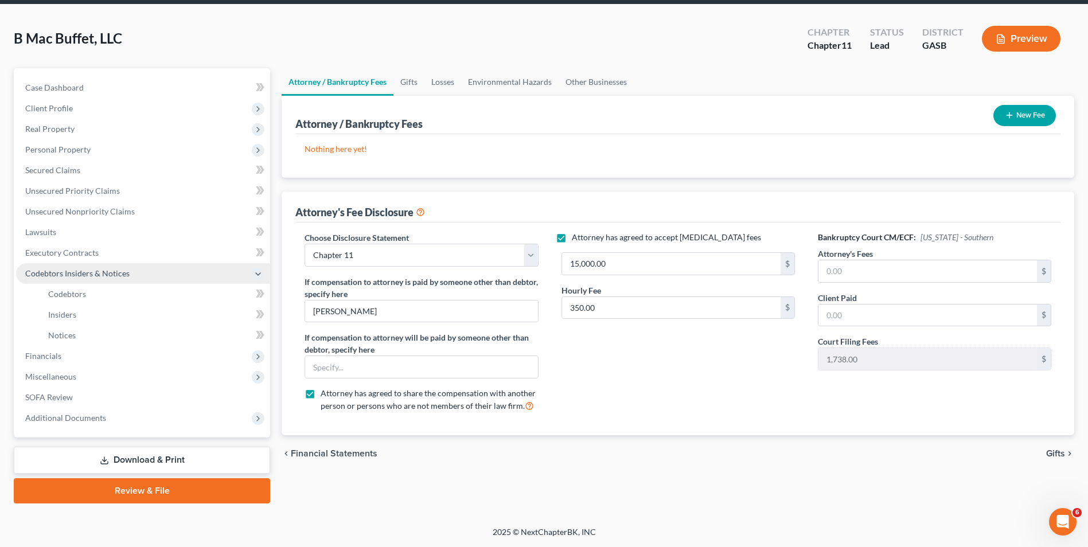
scroll to position [42, 0]
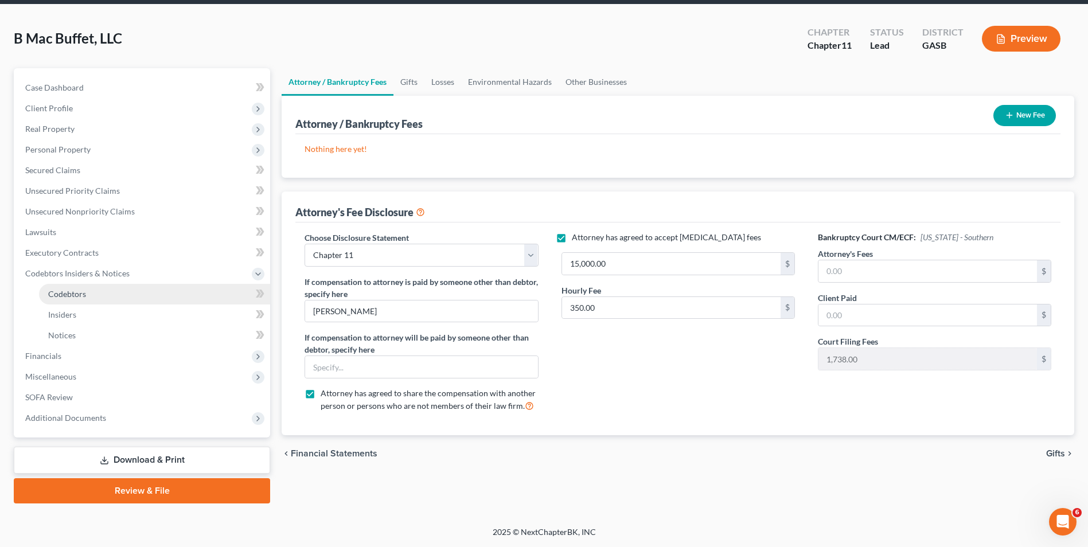
click at [66, 287] on link "Codebtors" at bounding box center [154, 294] width 231 height 21
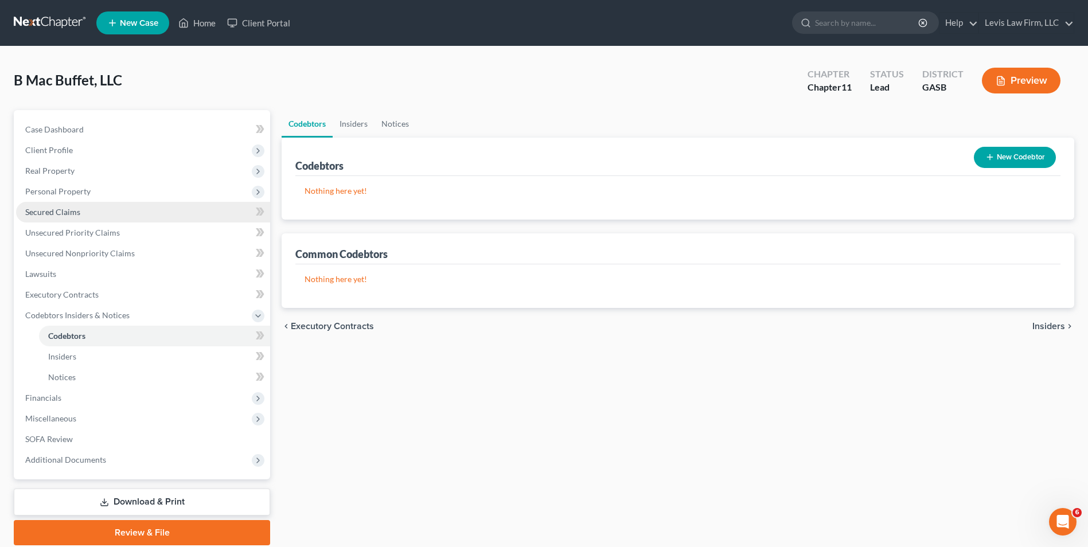
click at [71, 213] on span "Secured Claims" at bounding box center [52, 212] width 55 height 10
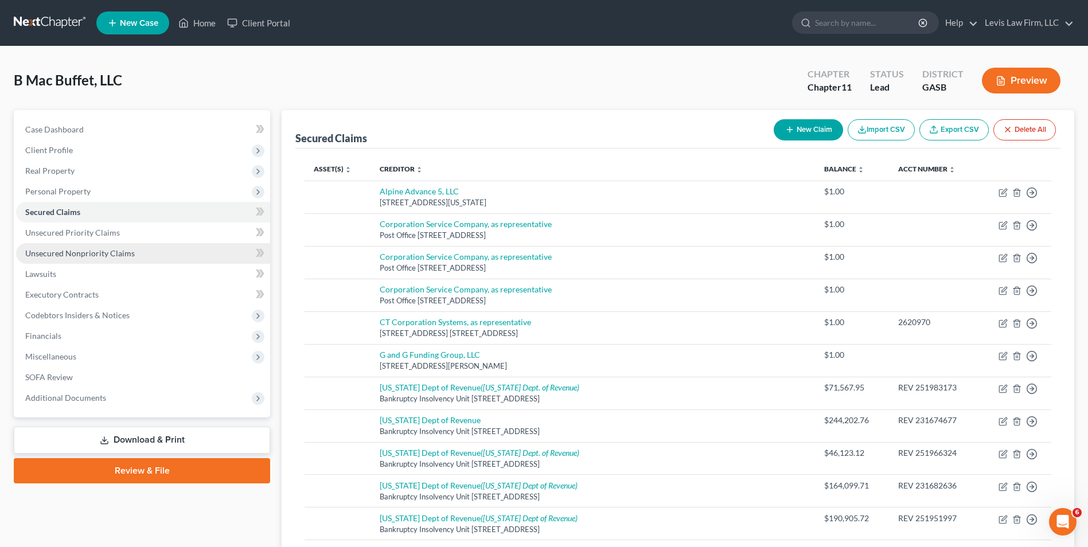
click at [86, 253] on span "Unsecured Nonpriority Claims" at bounding box center [80, 253] width 110 height 10
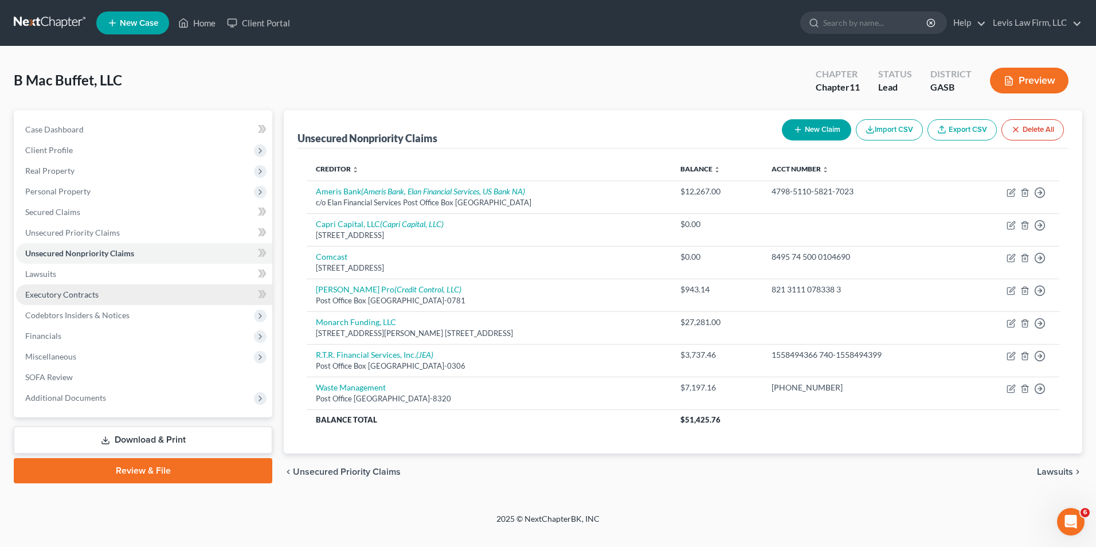
click at [80, 292] on span "Executory Contracts" at bounding box center [61, 295] width 73 height 10
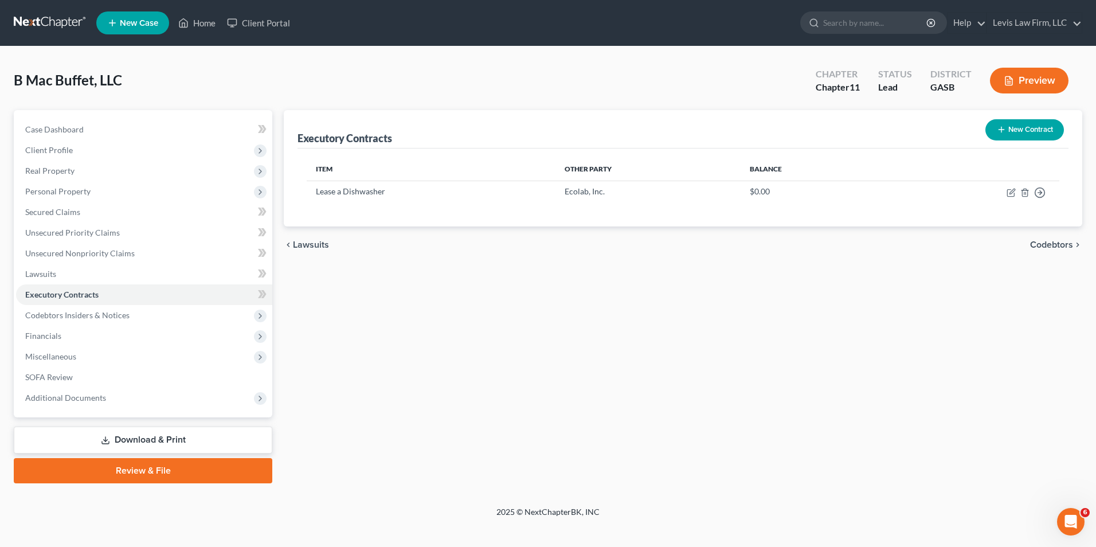
click at [1020, 123] on button "New Contract" at bounding box center [1025, 129] width 79 height 21
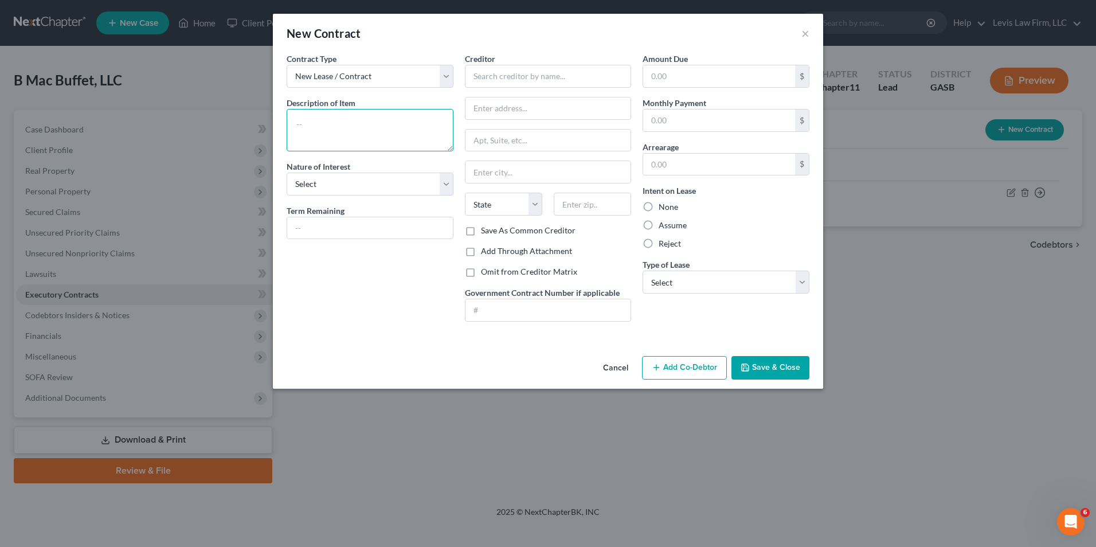
click at [294, 123] on textarea at bounding box center [370, 130] width 167 height 42
type textarea "Lease Restaurant Space"
click at [447, 182] on select "Select Purchaser Agent Lessor Lessee" at bounding box center [370, 184] width 167 height 23
select select "3"
click at [287, 173] on select "Select Purchaser Agent Lessor Lessee" at bounding box center [370, 184] width 167 height 23
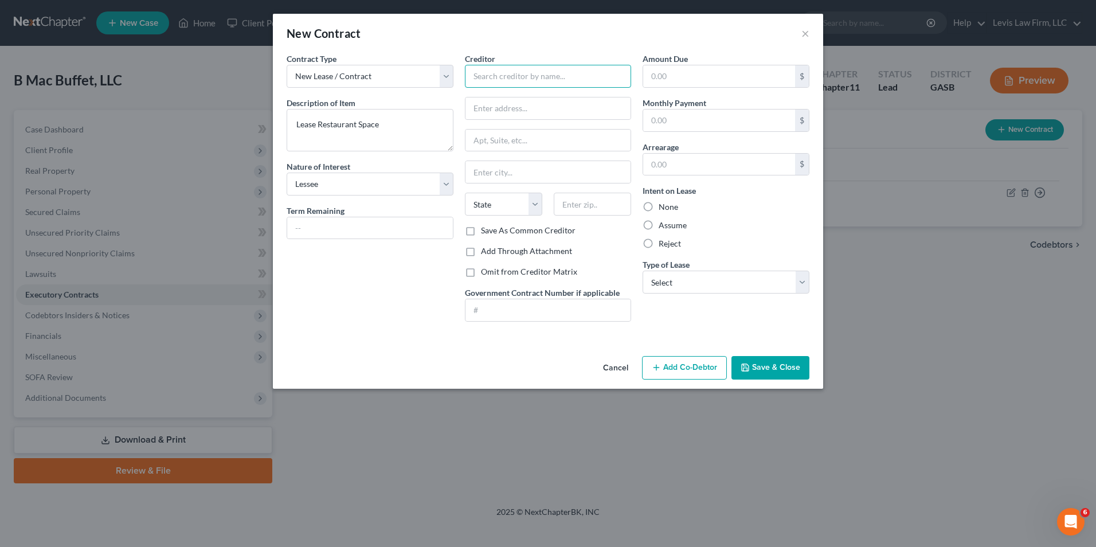
click at [471, 76] on input "text" at bounding box center [548, 76] width 167 height 23
type input "Southway Center, LLC"
type input "[STREET_ADDRESS]"
type input "Waycross"
select select "10"
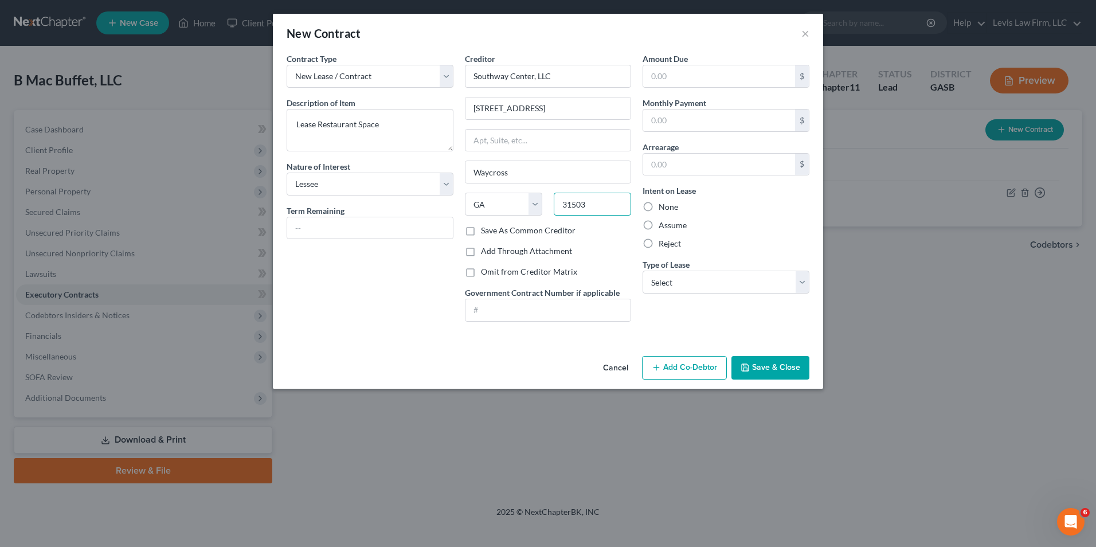
type input "31503"
click at [659, 222] on label "Assume" at bounding box center [673, 225] width 28 height 11
click at [663, 222] on input "Assume" at bounding box center [666, 223] width 7 height 7
radio input "true"
click at [801, 277] on select "Select Real Estate Car Other" at bounding box center [726, 282] width 167 height 23
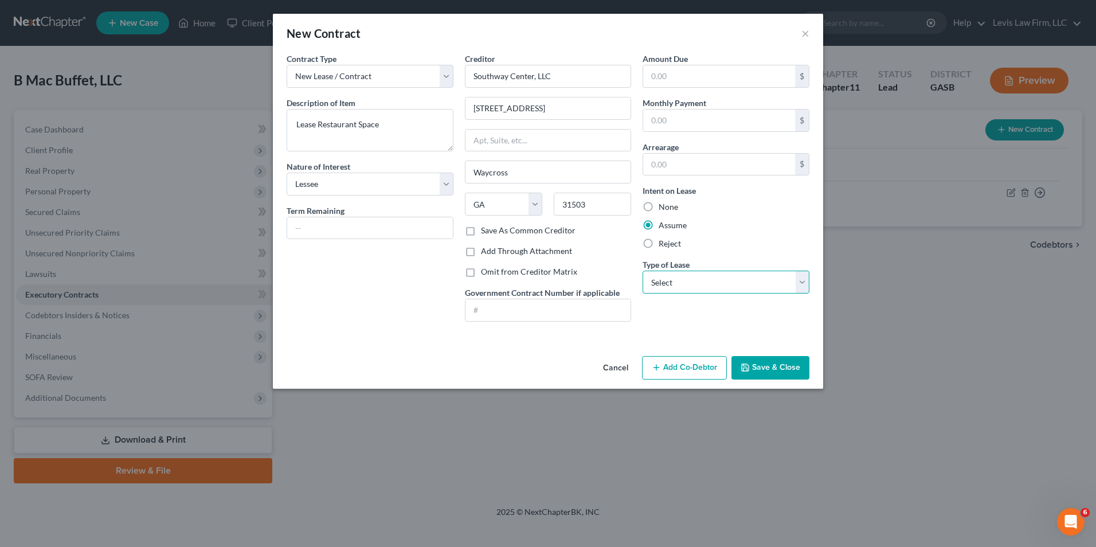
select select "0"
click at [643, 271] on select "Select Real Estate Car Other" at bounding box center [726, 282] width 167 height 23
click at [767, 370] on button "Save & Close" at bounding box center [771, 368] width 78 height 24
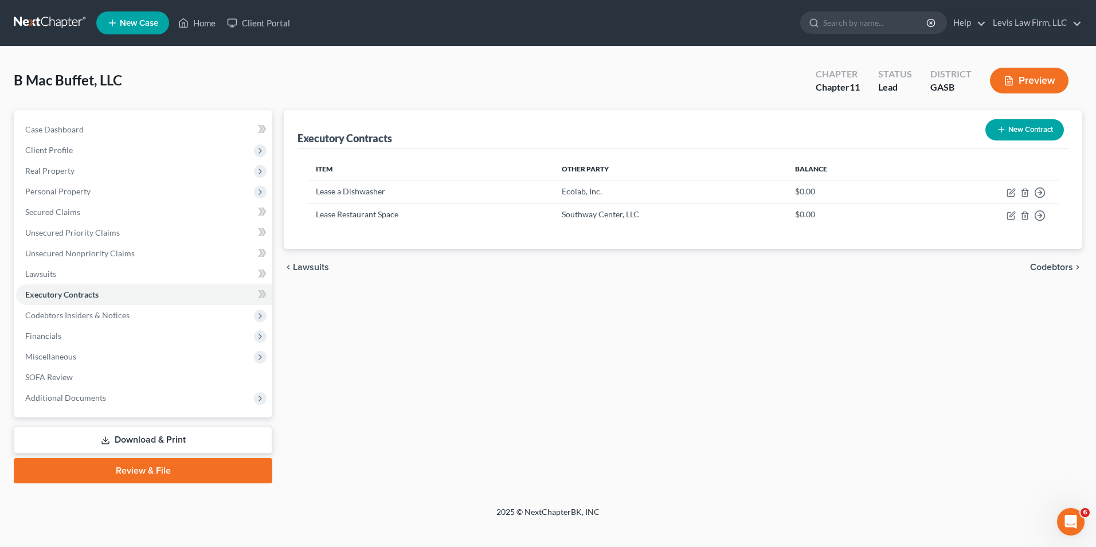
click at [1042, 130] on button "New Contract" at bounding box center [1025, 129] width 79 height 21
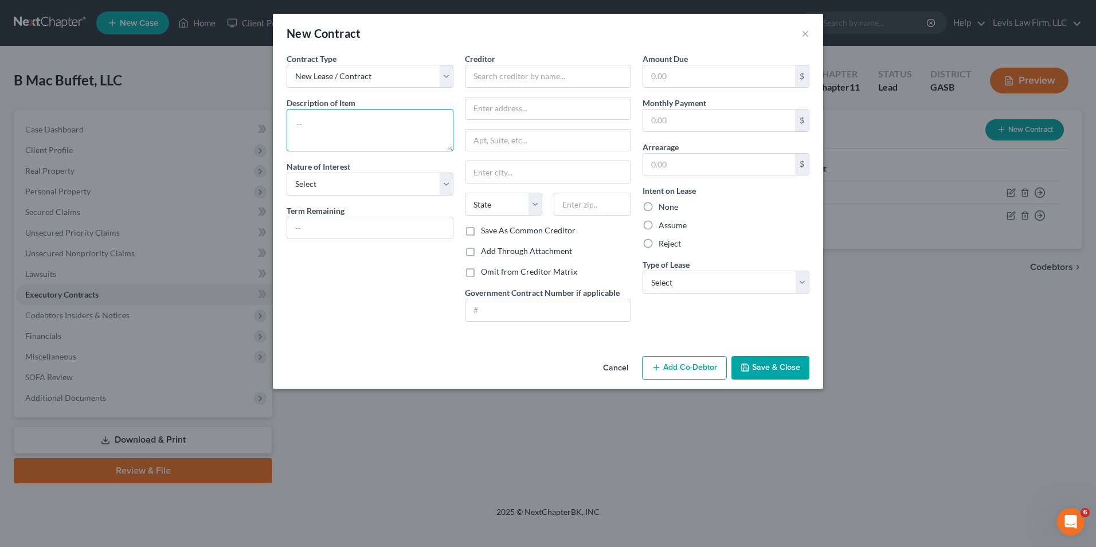
click at [304, 124] on textarea at bounding box center [370, 130] width 167 height 42
type textarea "Lease a 2022 Dodge Ram 2500 Truck"
click at [448, 177] on select "Select Purchaser Agent Lessor Lessee" at bounding box center [370, 184] width 167 height 23
select select "3"
click at [287, 173] on select "Select Purchaser Agent Lessor Lessee" at bounding box center [370, 184] width 167 height 23
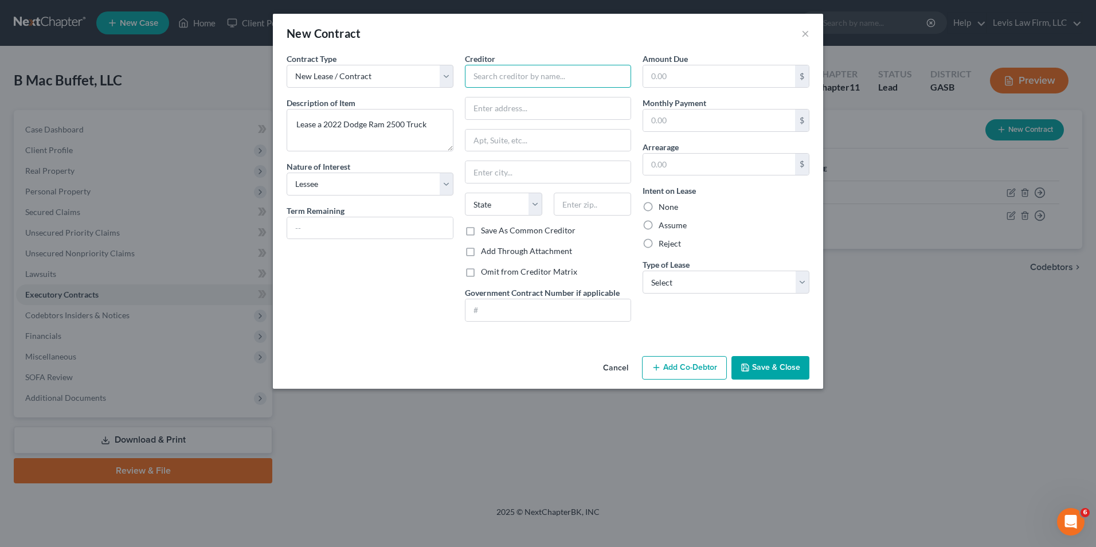
click at [475, 80] on input "text" at bounding box center [548, 76] width 167 height 23
type input "[PERSON_NAME] & [PERSON_NAME]"
type input "[STREET_ADDRESS]"
type input "Waycross"
select select "10"
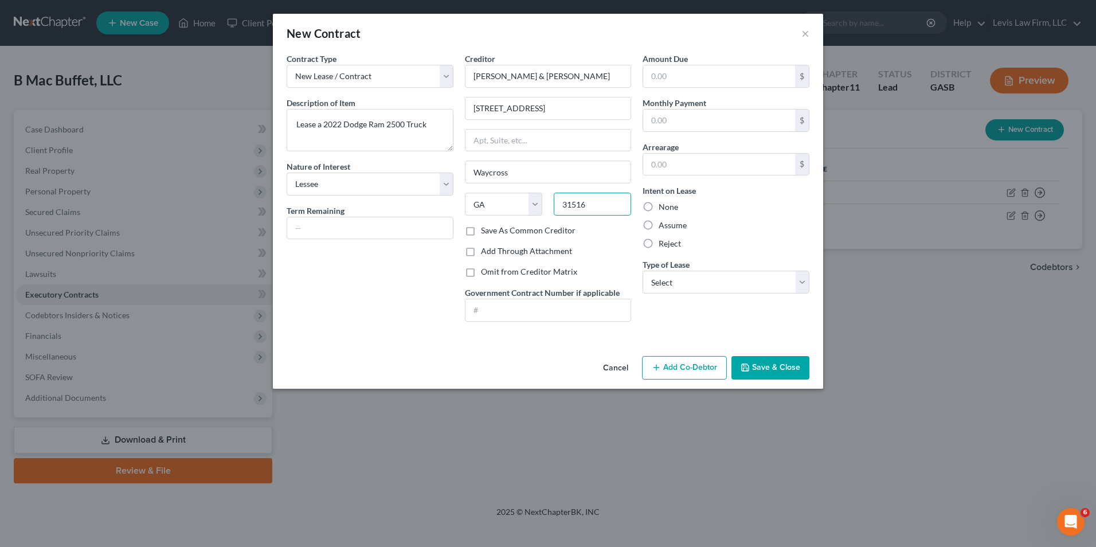
type input "31516"
drag, startPoint x: 648, startPoint y: 222, endPoint x: 658, endPoint y: 235, distance: 15.9
click at [659, 222] on label "Assume" at bounding box center [673, 225] width 28 height 11
click at [663, 222] on input "Assume" at bounding box center [666, 223] width 7 height 7
radio input "true"
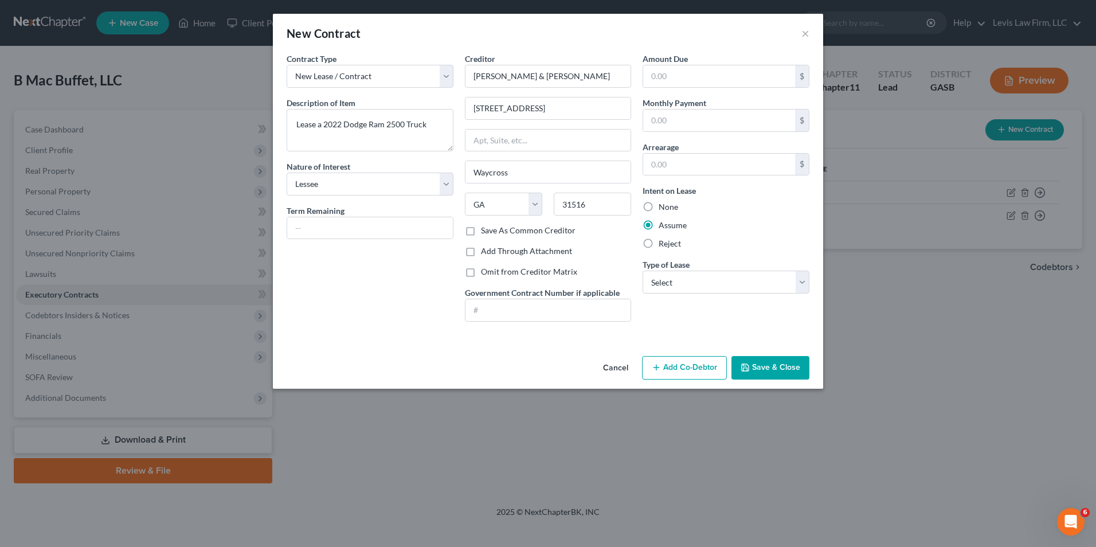
type input "[PERSON_NAME]"
click at [806, 281] on select "Select Real Estate Car Other" at bounding box center [726, 282] width 167 height 23
select select "1"
click at [643, 271] on select "Select Real Estate Car Other" at bounding box center [726, 282] width 167 height 23
click at [769, 373] on button "Save & Close" at bounding box center [771, 368] width 78 height 24
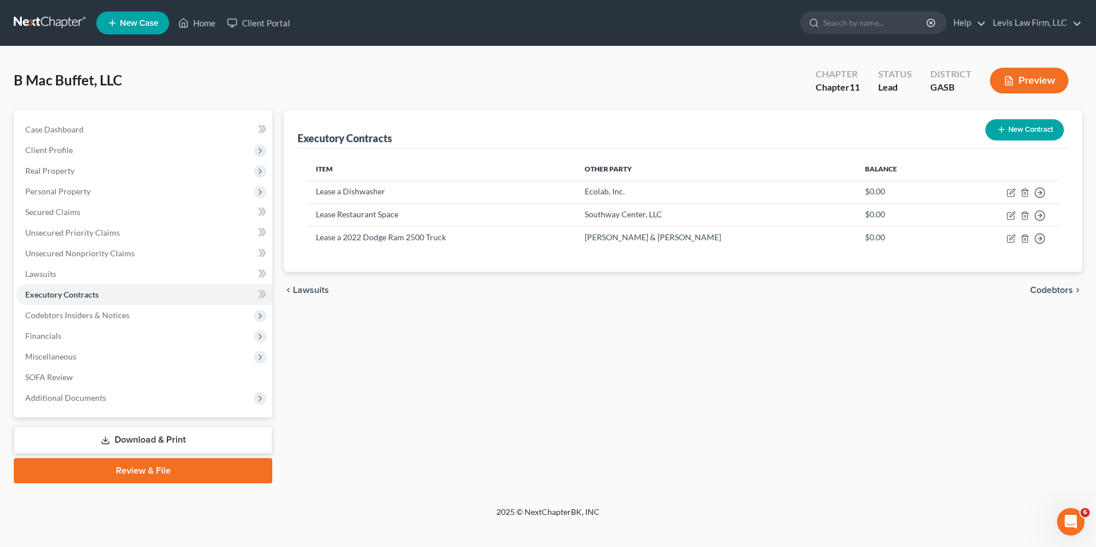
click at [1027, 77] on button "Preview" at bounding box center [1029, 81] width 79 height 26
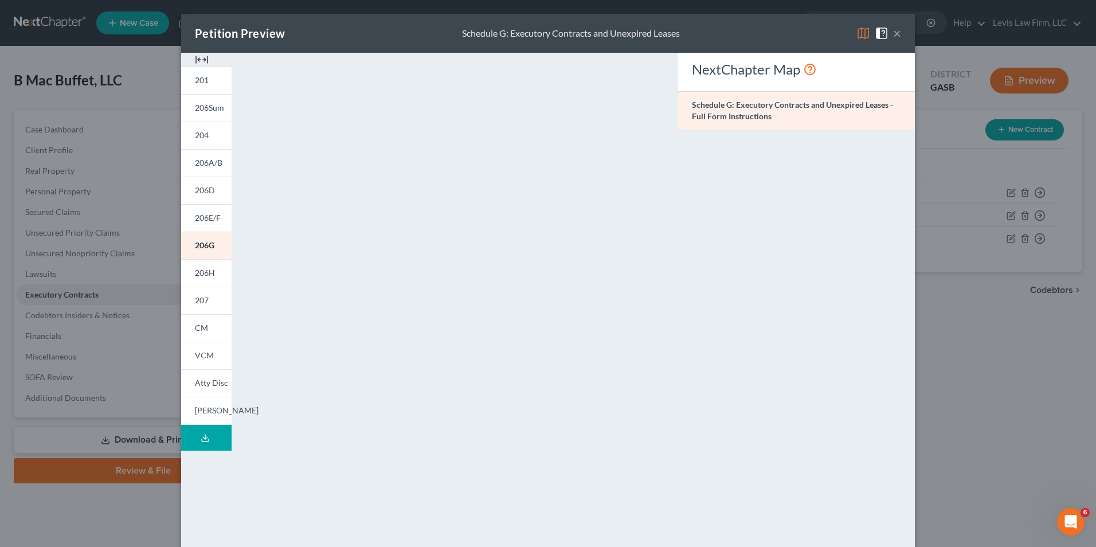
click at [858, 35] on img at bounding box center [864, 33] width 14 height 14
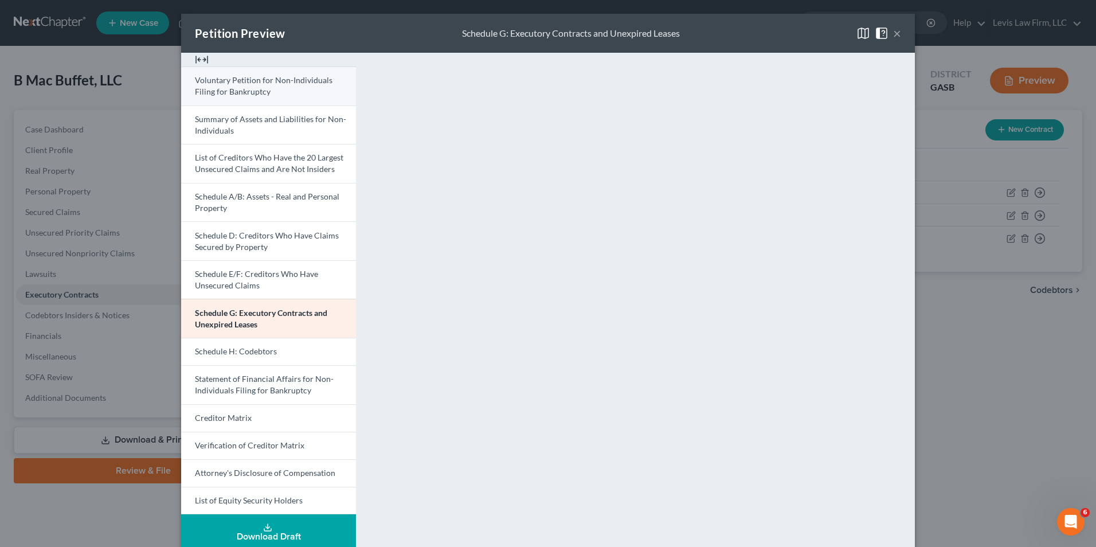
click at [274, 78] on span "Voluntary Petition for Non-Individuals Filing for Bankruptcy" at bounding box center [264, 85] width 138 height 21
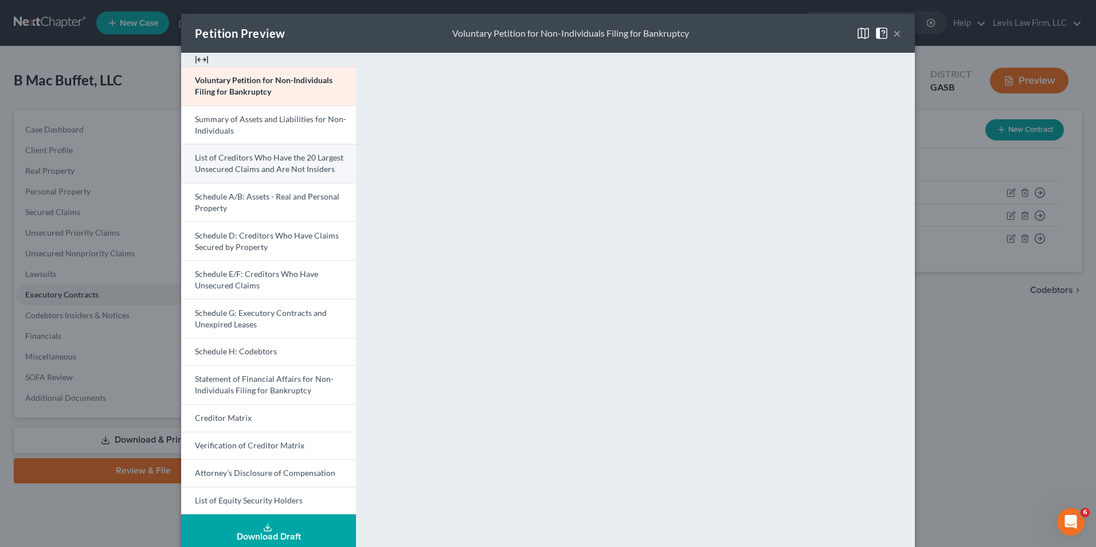
click at [249, 163] on link "List of Creditors Who Have the 20 Largest Unsecured Claims and Are Not Insiders" at bounding box center [268, 163] width 175 height 39
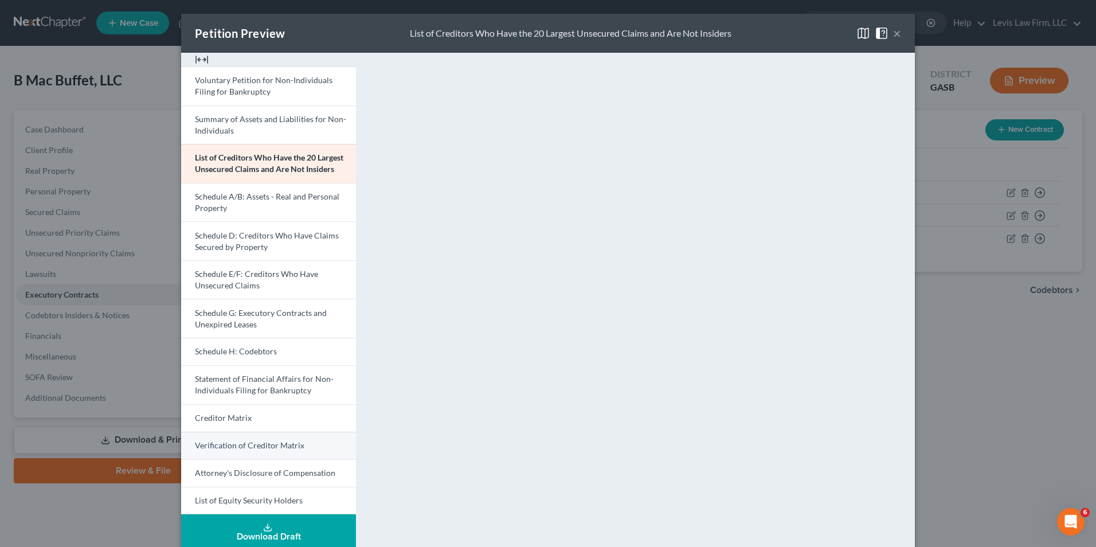
click at [287, 443] on span "Verification of Creditor Matrix" at bounding box center [250, 445] width 110 height 10
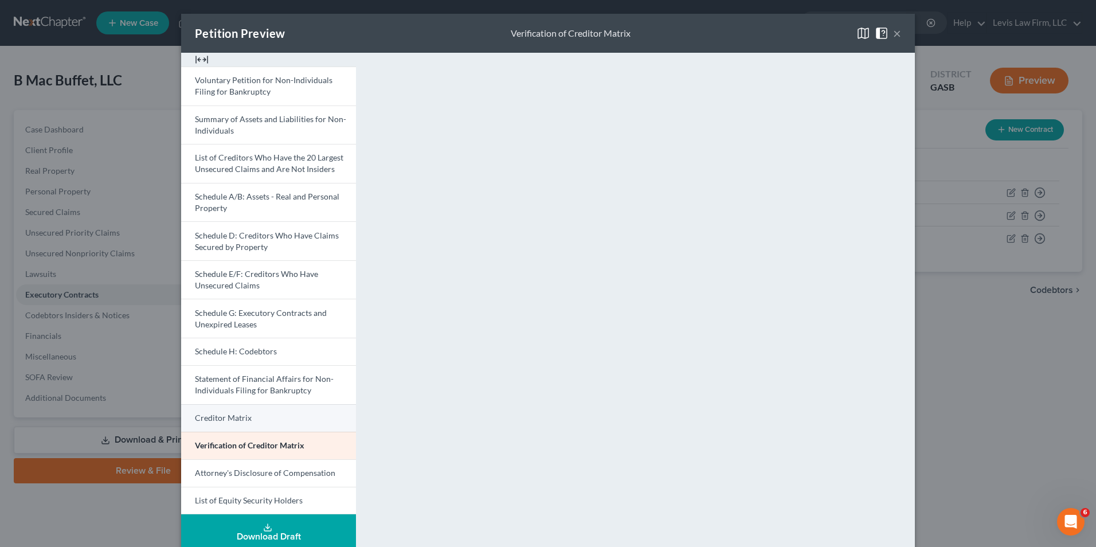
click at [271, 417] on link "Creditor Matrix" at bounding box center [268, 418] width 175 height 28
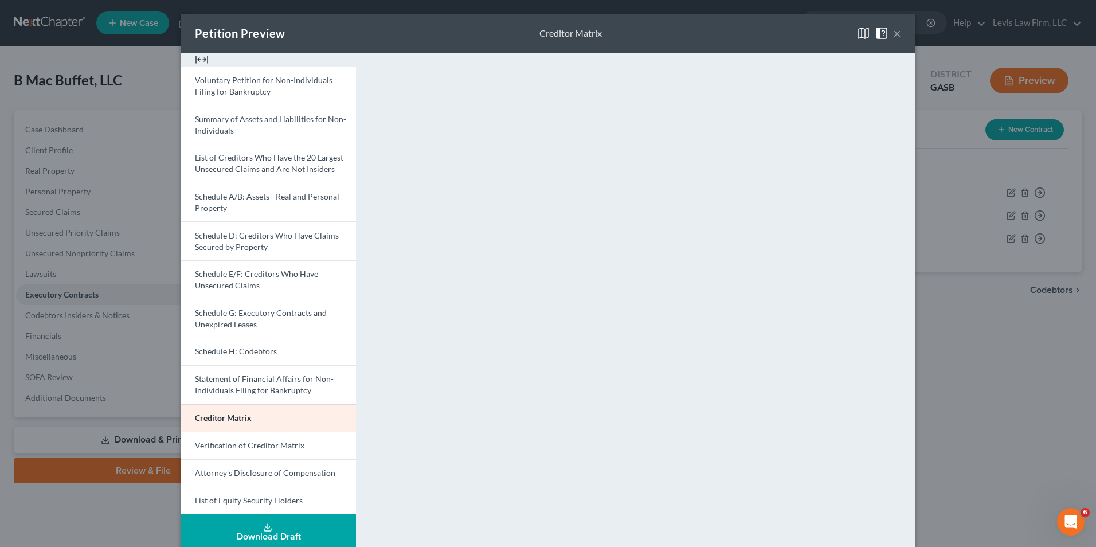
click at [894, 36] on button "×" at bounding box center [897, 33] width 8 height 14
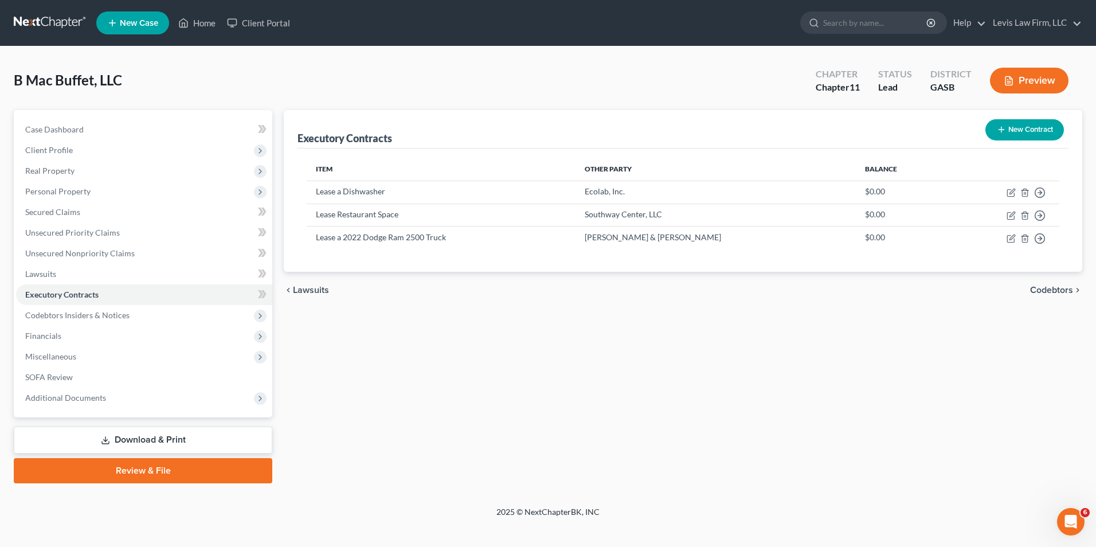
click at [151, 443] on link "Download & Print" at bounding box center [143, 440] width 259 height 27
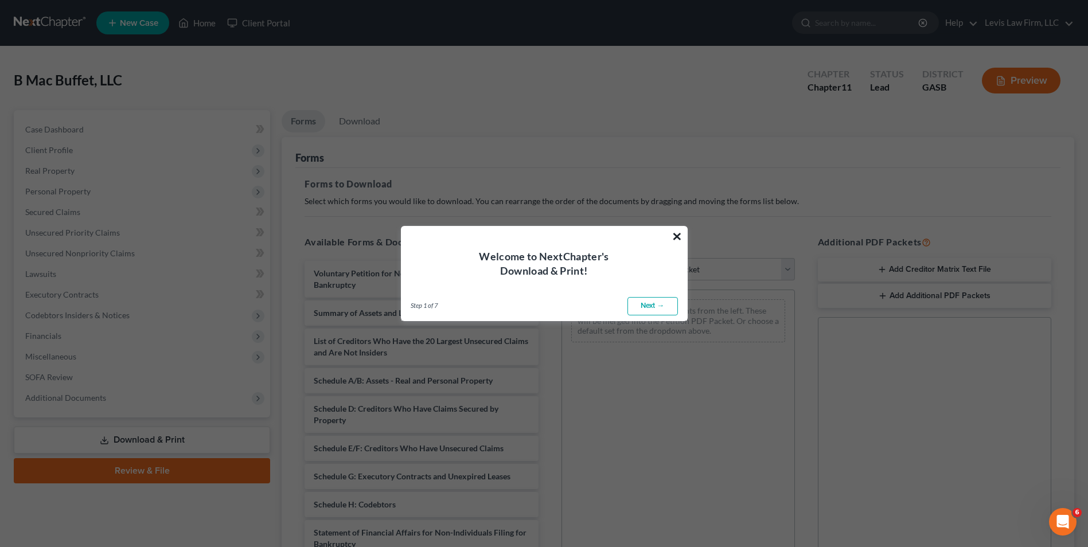
click at [677, 236] on button "×" at bounding box center [676, 236] width 11 height 18
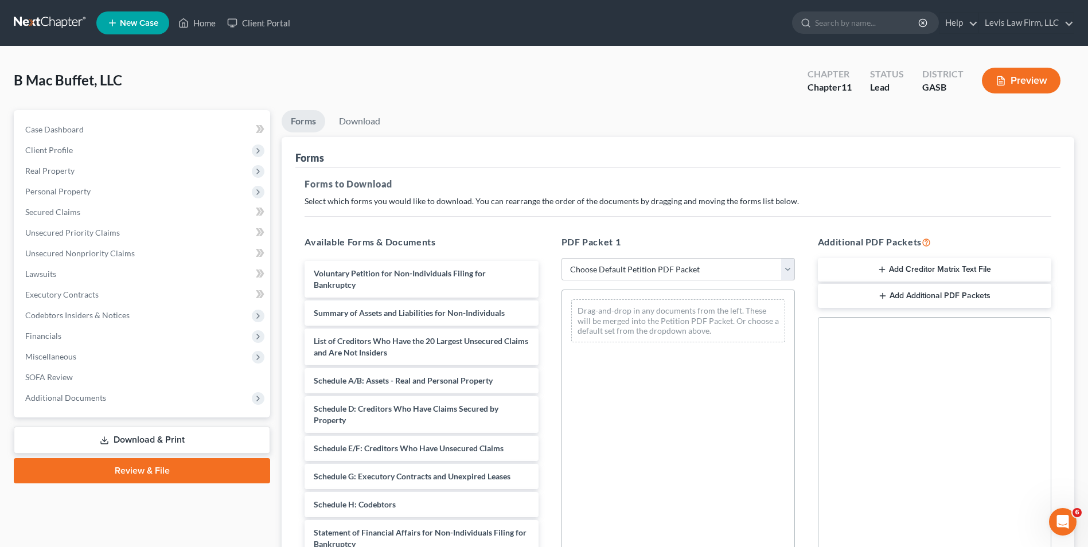
click at [175, 437] on link "Download & Print" at bounding box center [142, 440] width 256 height 27
click at [785, 268] on select "Choose Default Petition PDF Packet Complete Bankruptcy Petition (all forms and …" at bounding box center [677, 269] width 233 height 23
select select "1"
click at [565, 258] on select "Choose Default Petition PDF Packet Complete Bankruptcy Petition (all forms and …" at bounding box center [677, 269] width 233 height 23
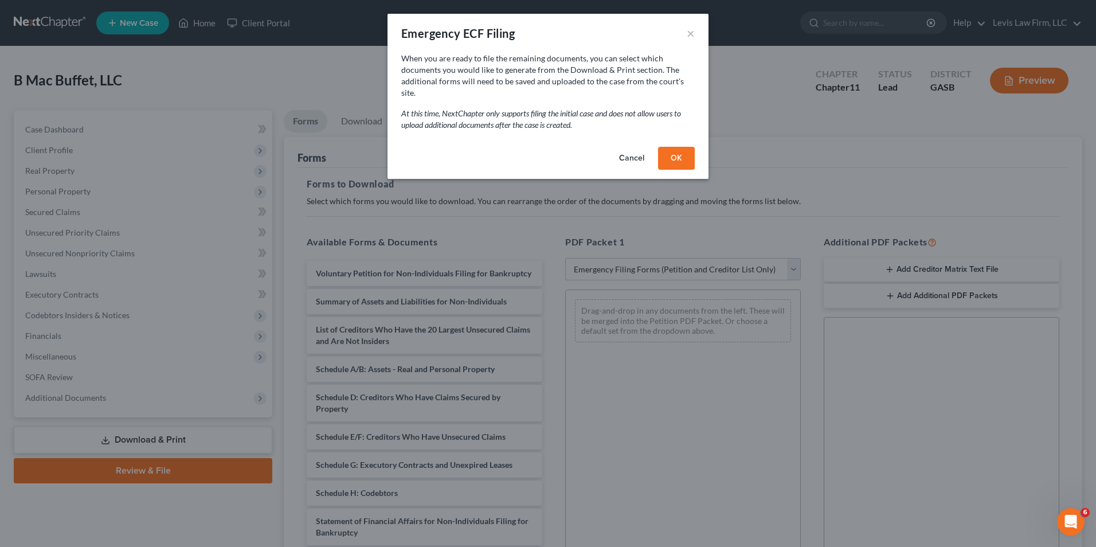
click at [679, 149] on button "OK" at bounding box center [676, 158] width 37 height 23
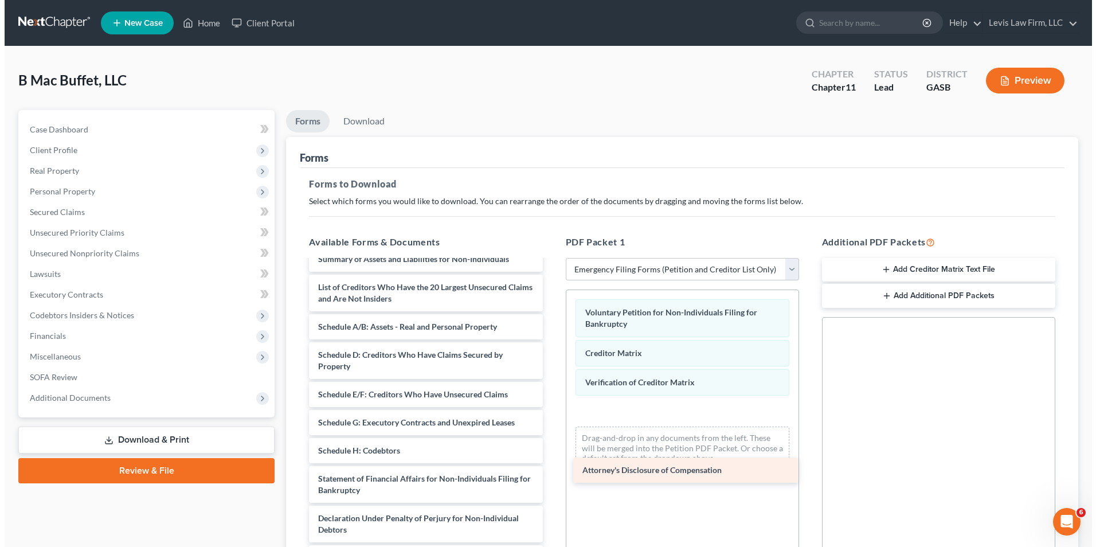
scroll to position [14, 0]
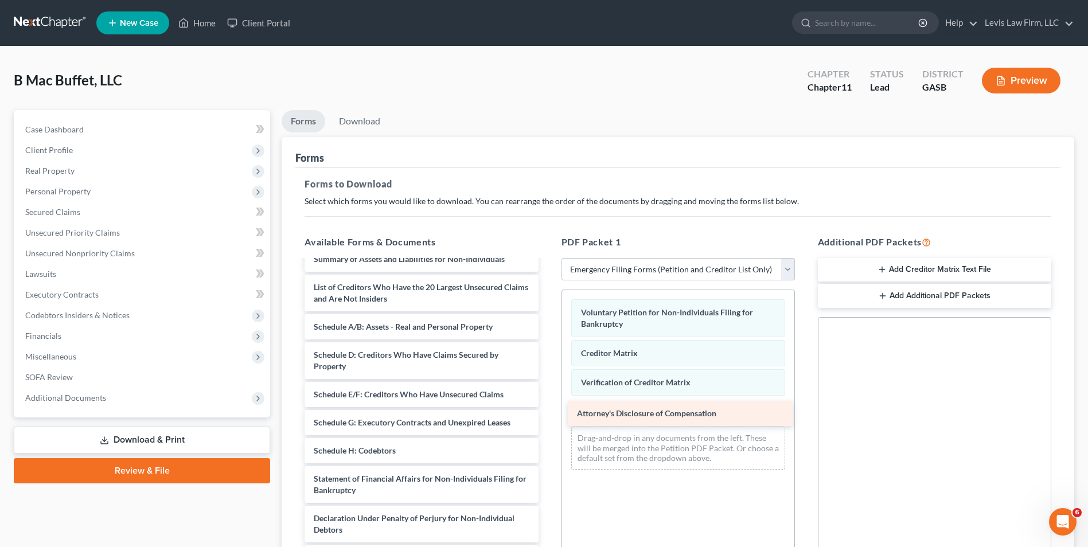
drag, startPoint x: 397, startPoint y: 533, endPoint x: 660, endPoint y: 416, distance: 287.7
click at [547, 416] on div "Attorney's Disclosure of Compensation Summary of Assets and Liabilities for Non…" at bounding box center [421, 409] width 252 height 324
click at [357, 114] on link "Download" at bounding box center [360, 121] width 60 height 22
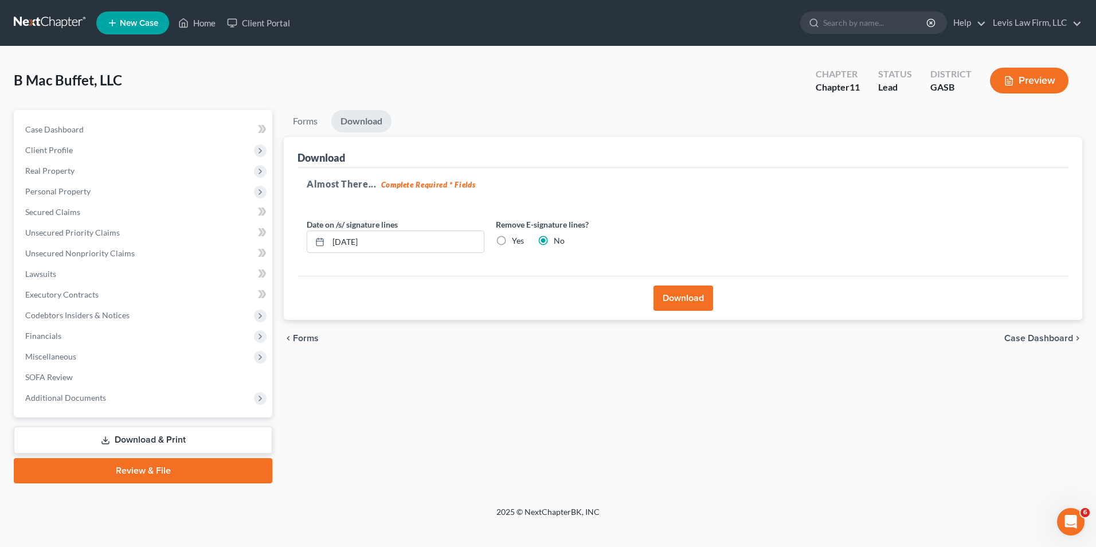
click at [681, 298] on button "Download" at bounding box center [684, 298] width 60 height 25
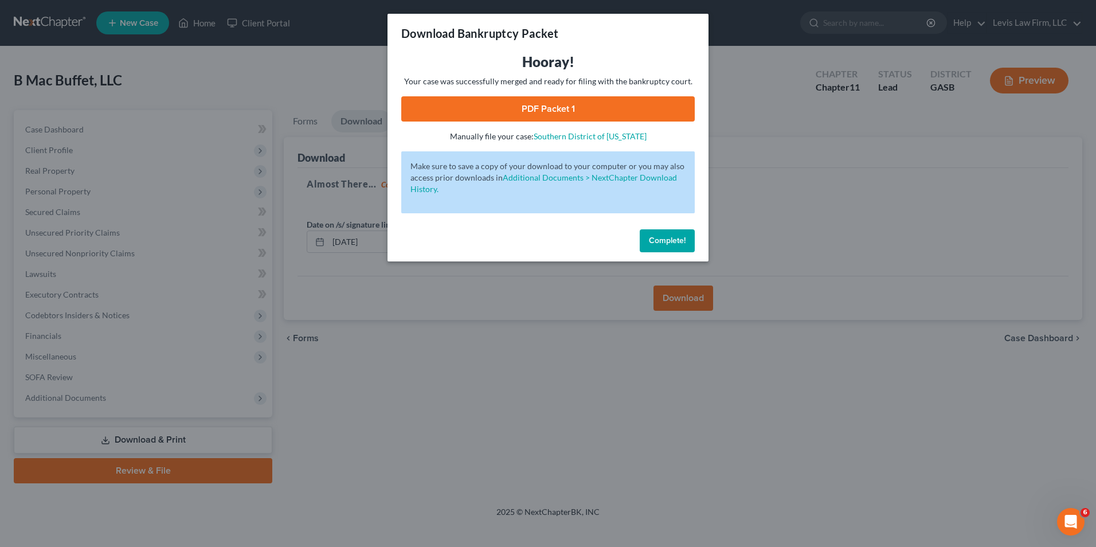
click at [543, 107] on link "PDF Packet 1" at bounding box center [548, 108] width 294 height 25
click at [659, 238] on span "Complete!" at bounding box center [667, 241] width 37 height 10
